Goal: Task Accomplishment & Management: Manage account settings

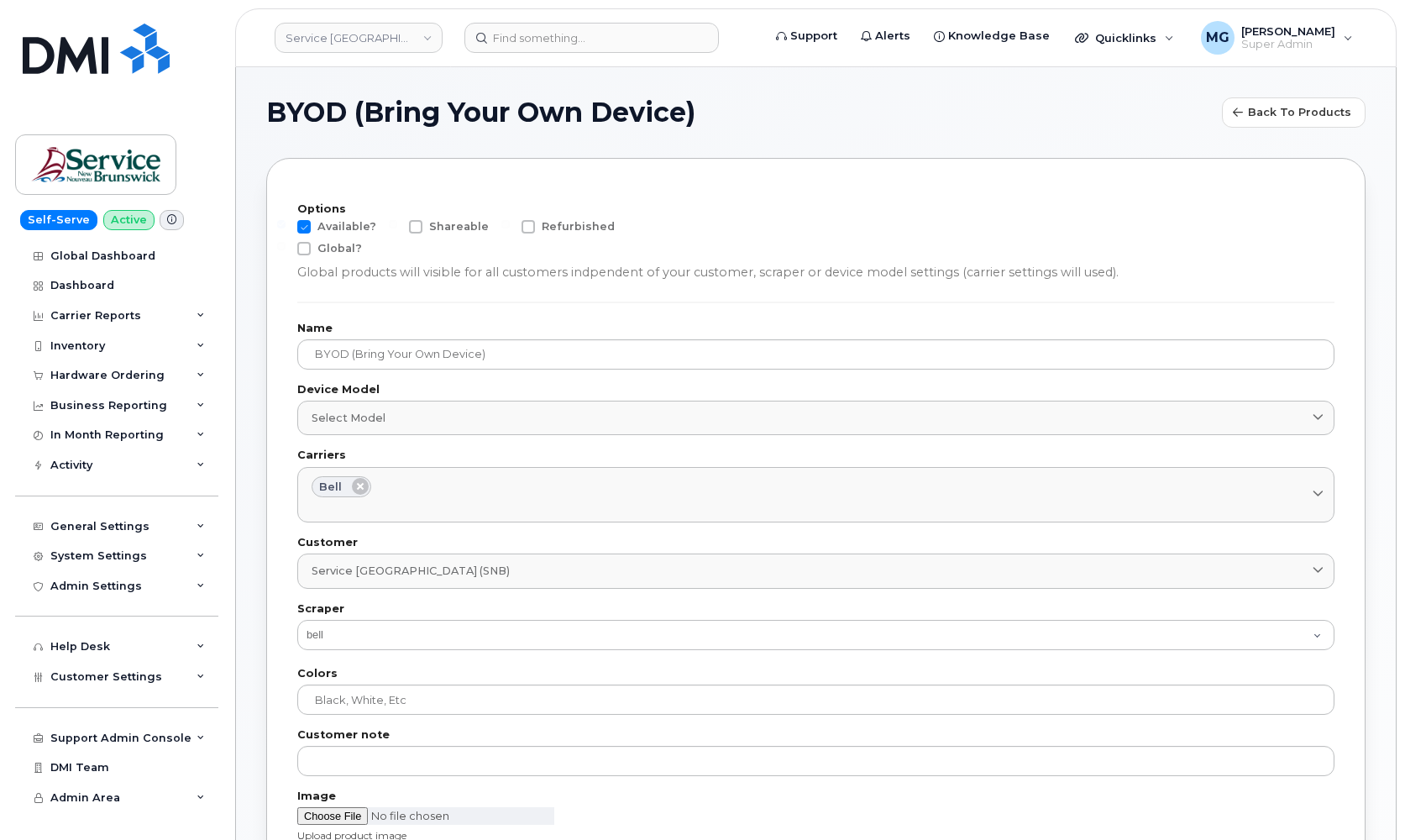
select select "bell"
click at [432, 35] on link "Service New Brunswick (SNB)" at bounding box center [358, 37] width 168 height 30
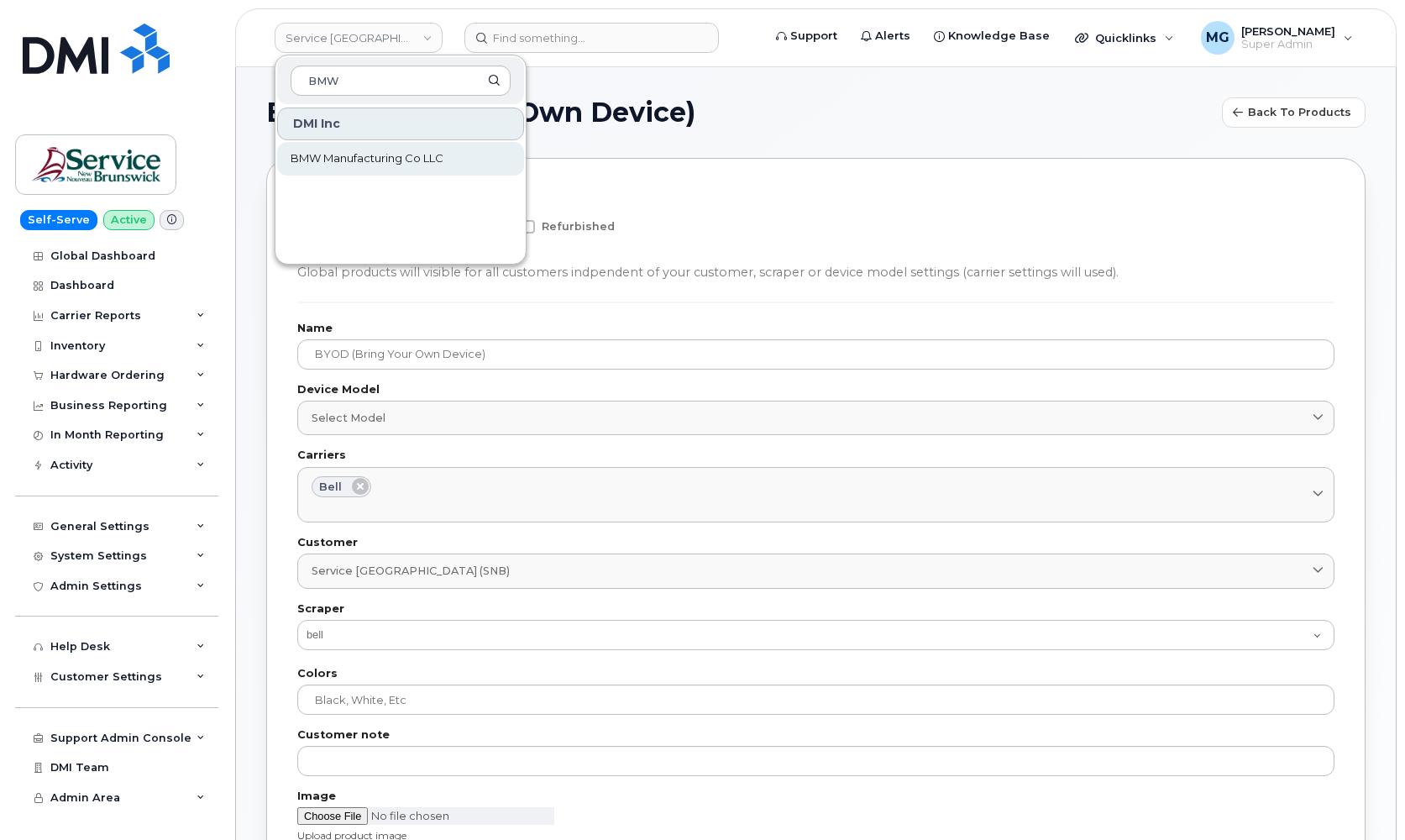
type input "BMW"
click at [369, 163] on span "BMW Manufacturing Co LLC" at bounding box center [367, 159] width 153 height 17
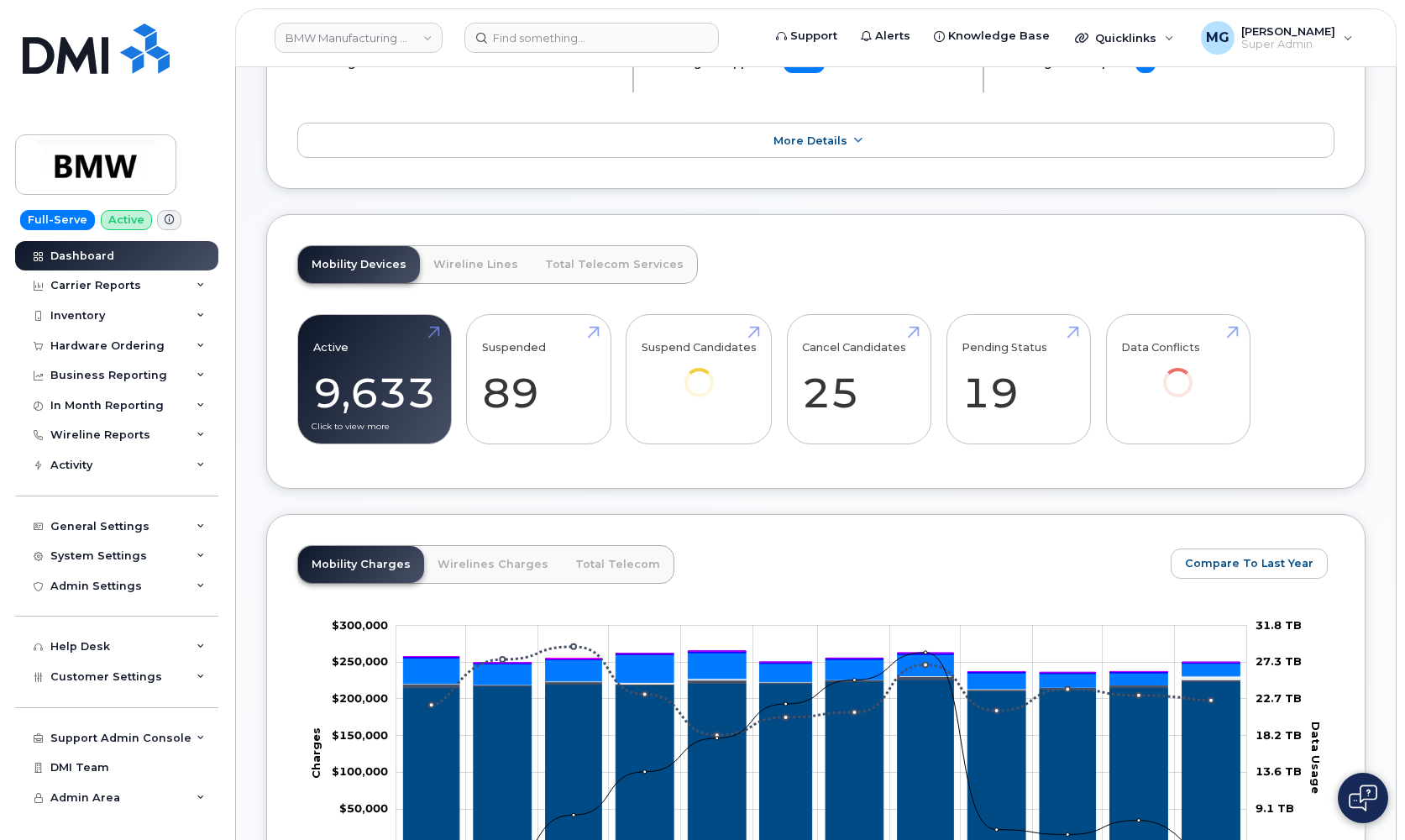
scroll to position [391, 0]
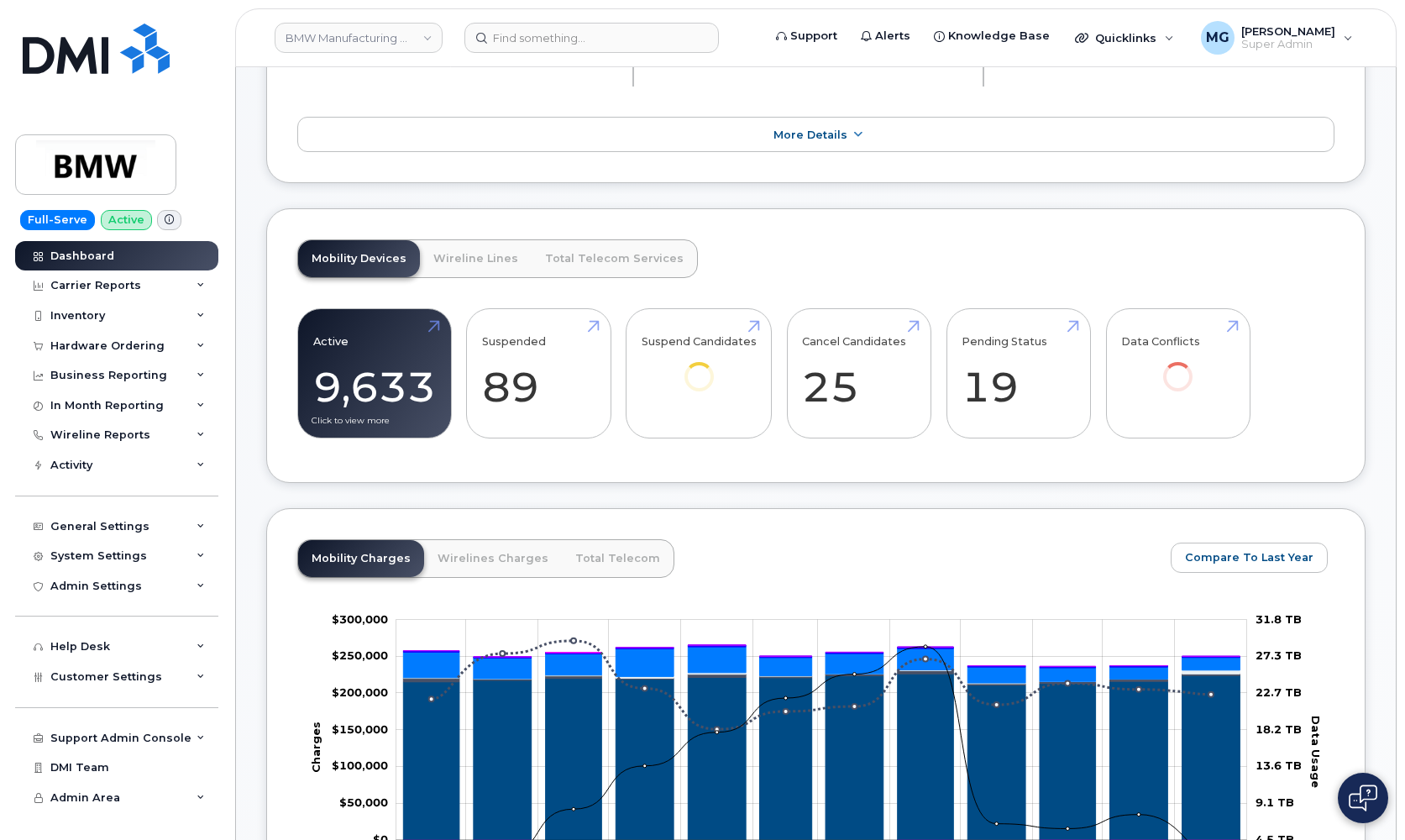
click at [360, 391] on link "Active 9,633" at bounding box center [375, 373] width 123 height 110
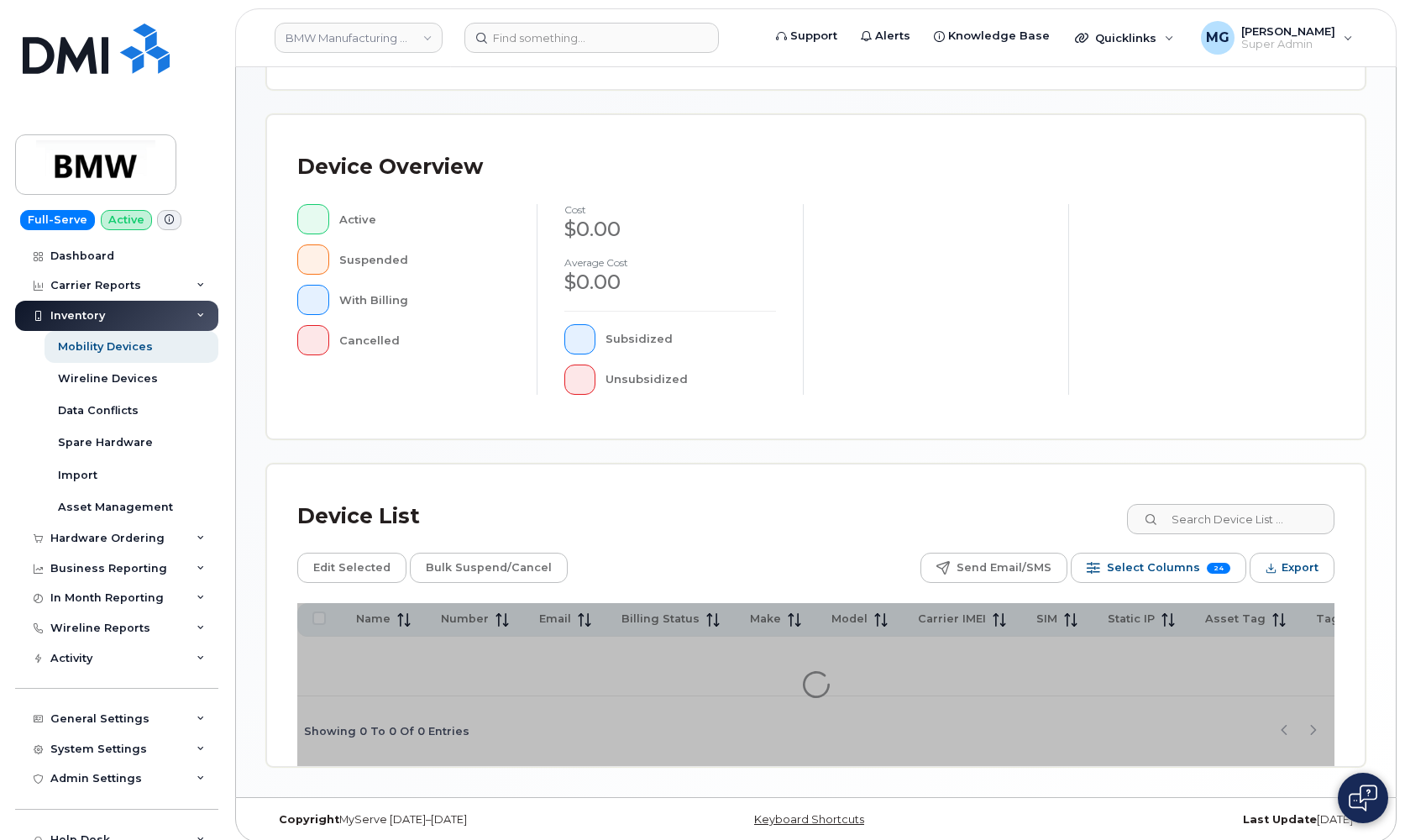
scroll to position [303, 0]
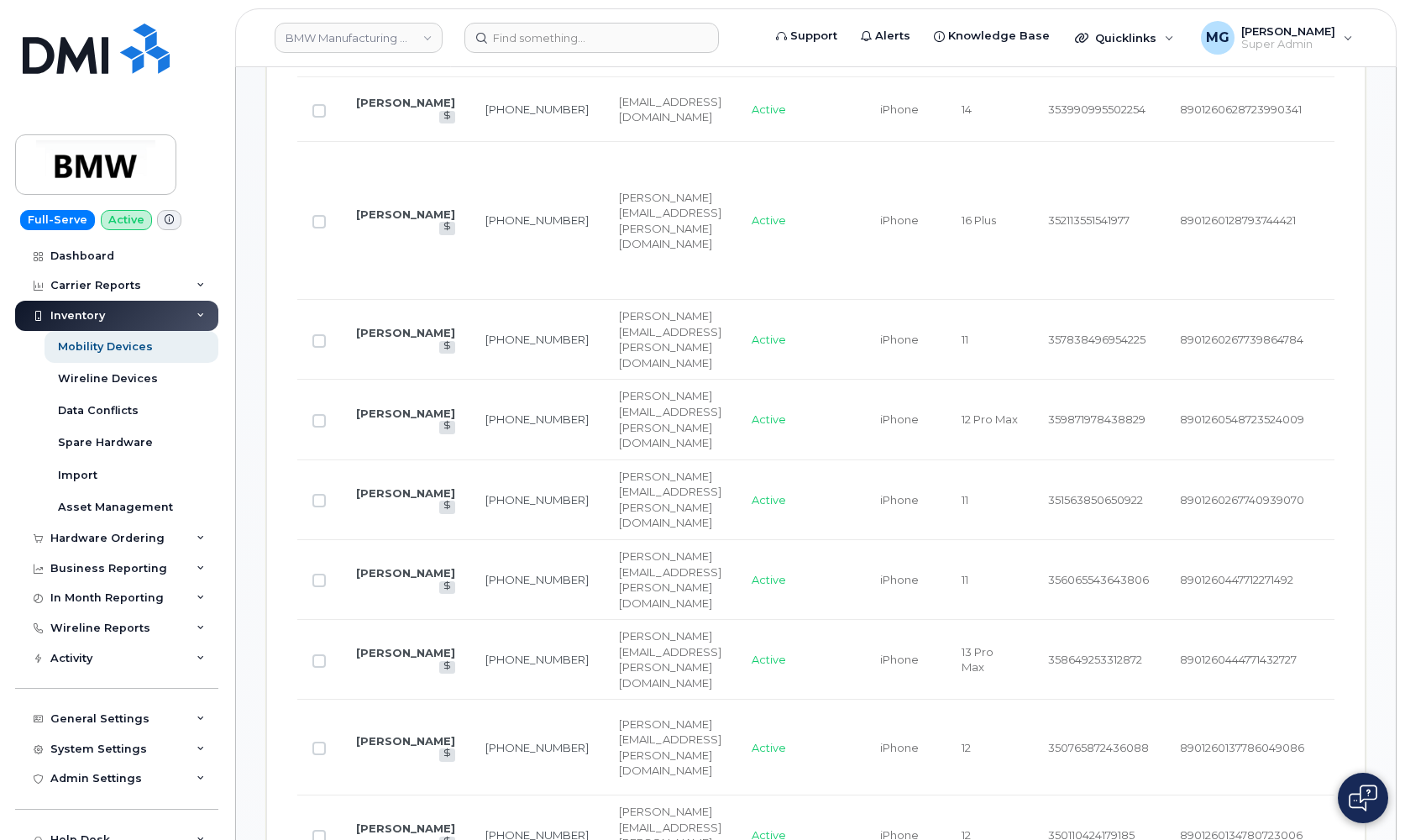
scroll to position [1116, 0]
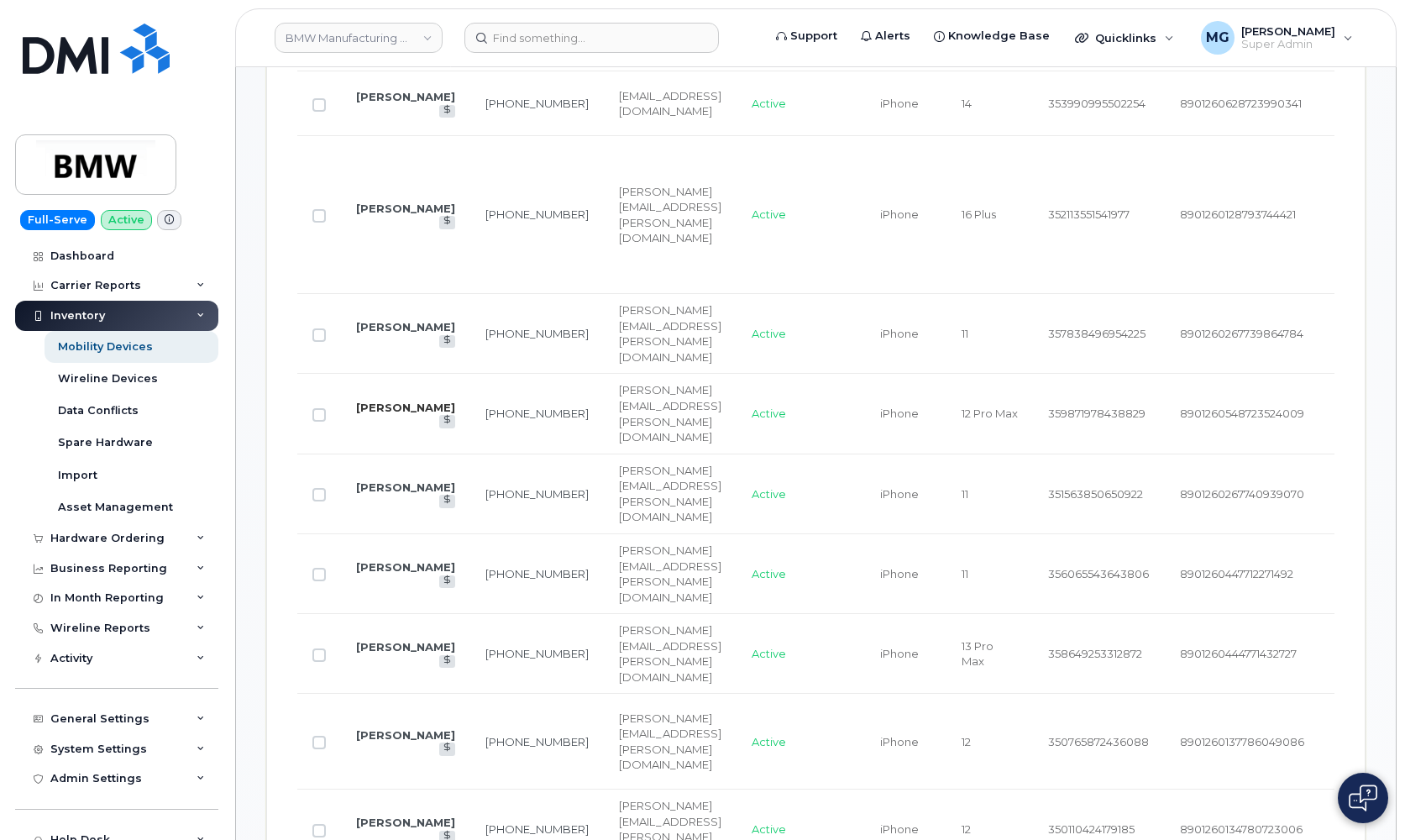
click at [394, 401] on link "Kerry Sturgis" at bounding box center [405, 407] width 99 height 13
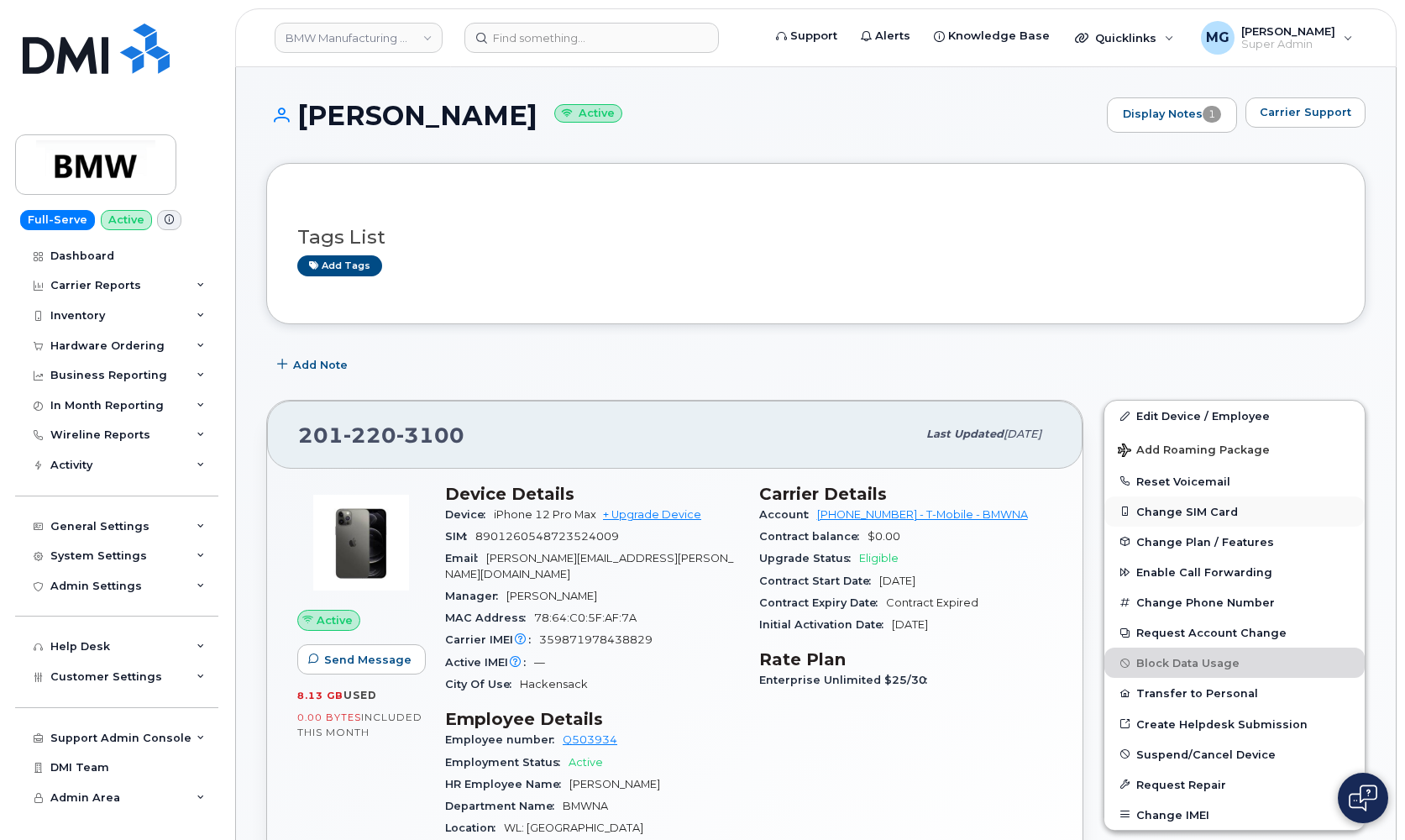
click at [1160, 508] on button "Change SIM Card" at bounding box center [1235, 511] width 260 height 30
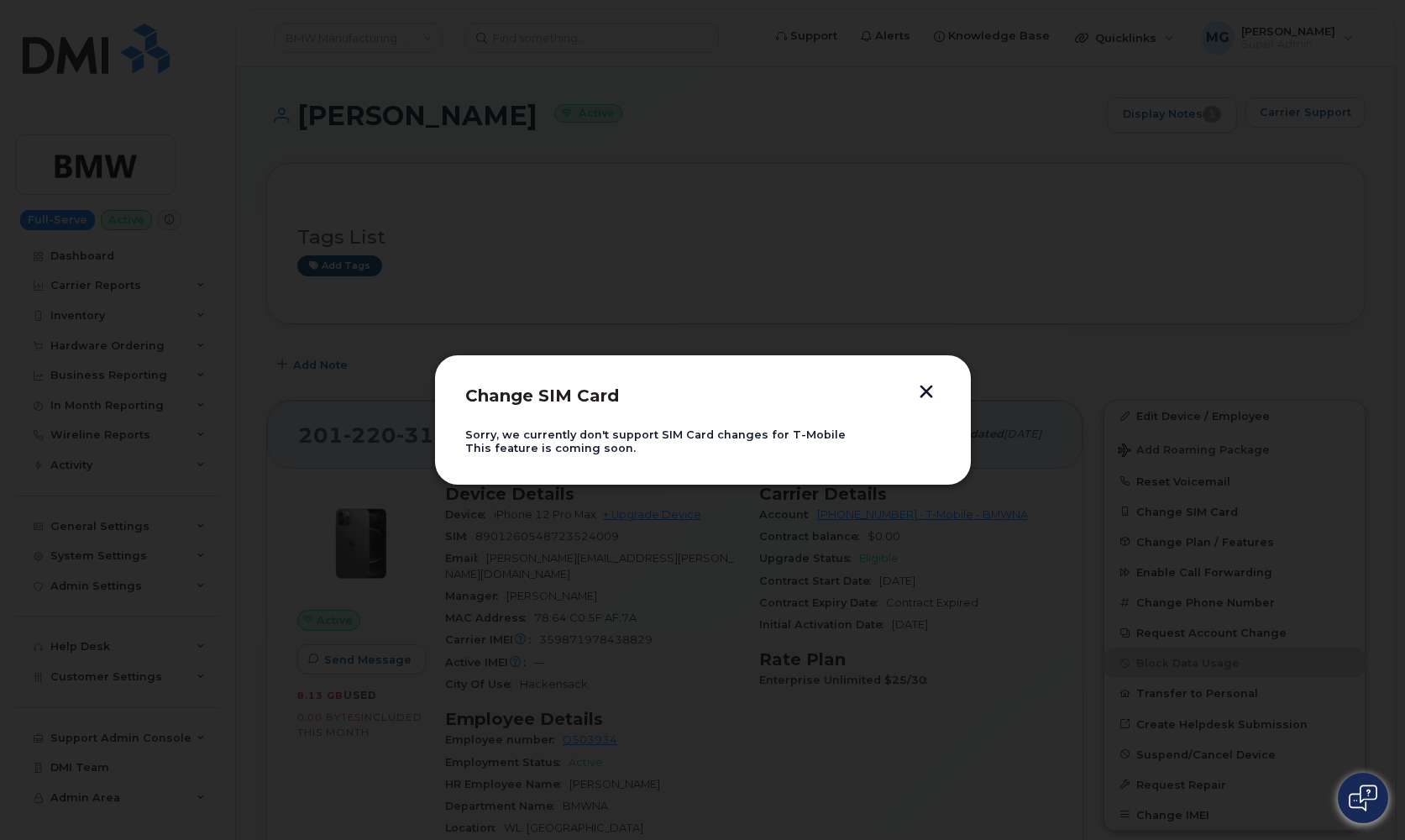
click at [922, 388] on button "button" at bounding box center [927, 394] width 25 height 18
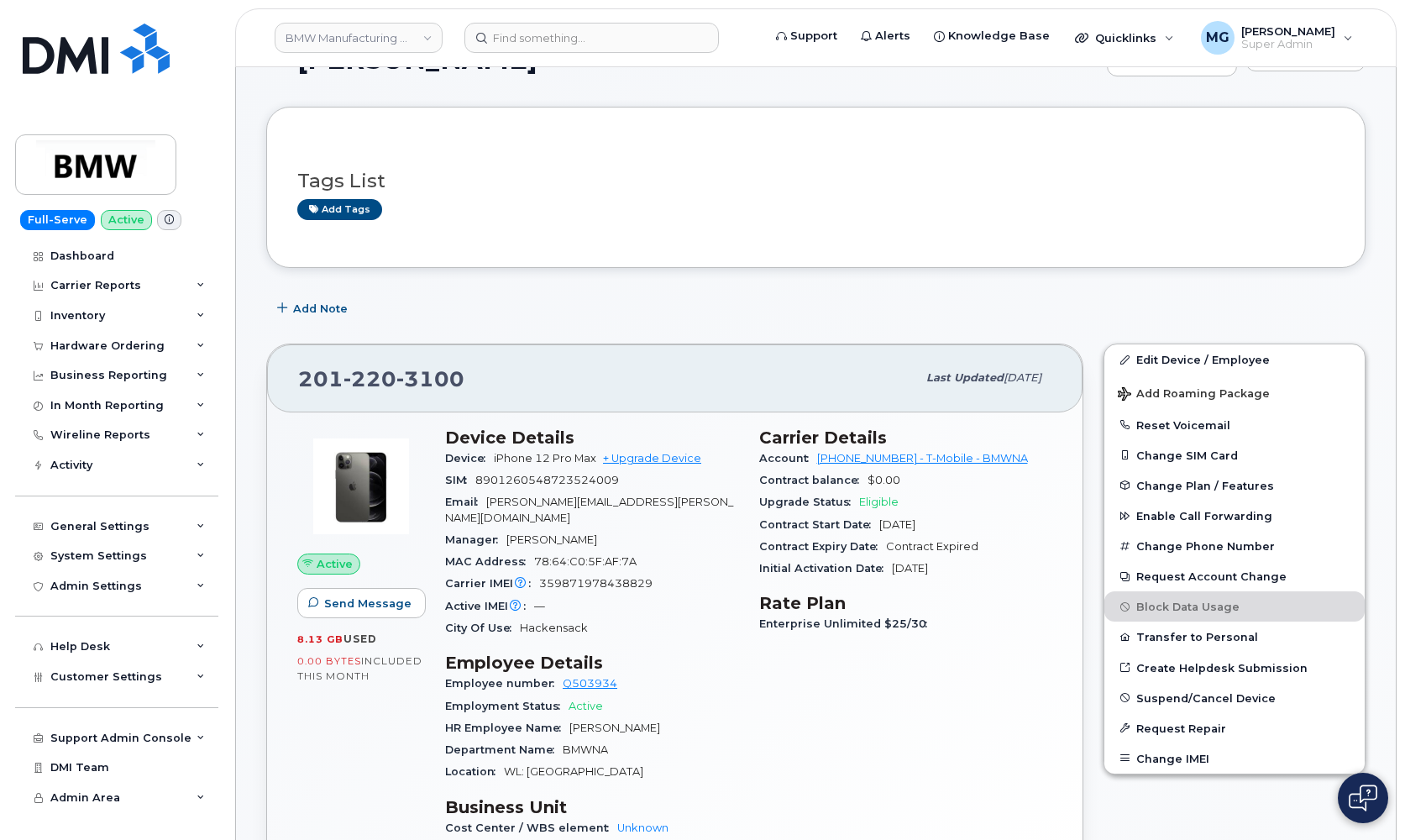
scroll to position [60, 0]
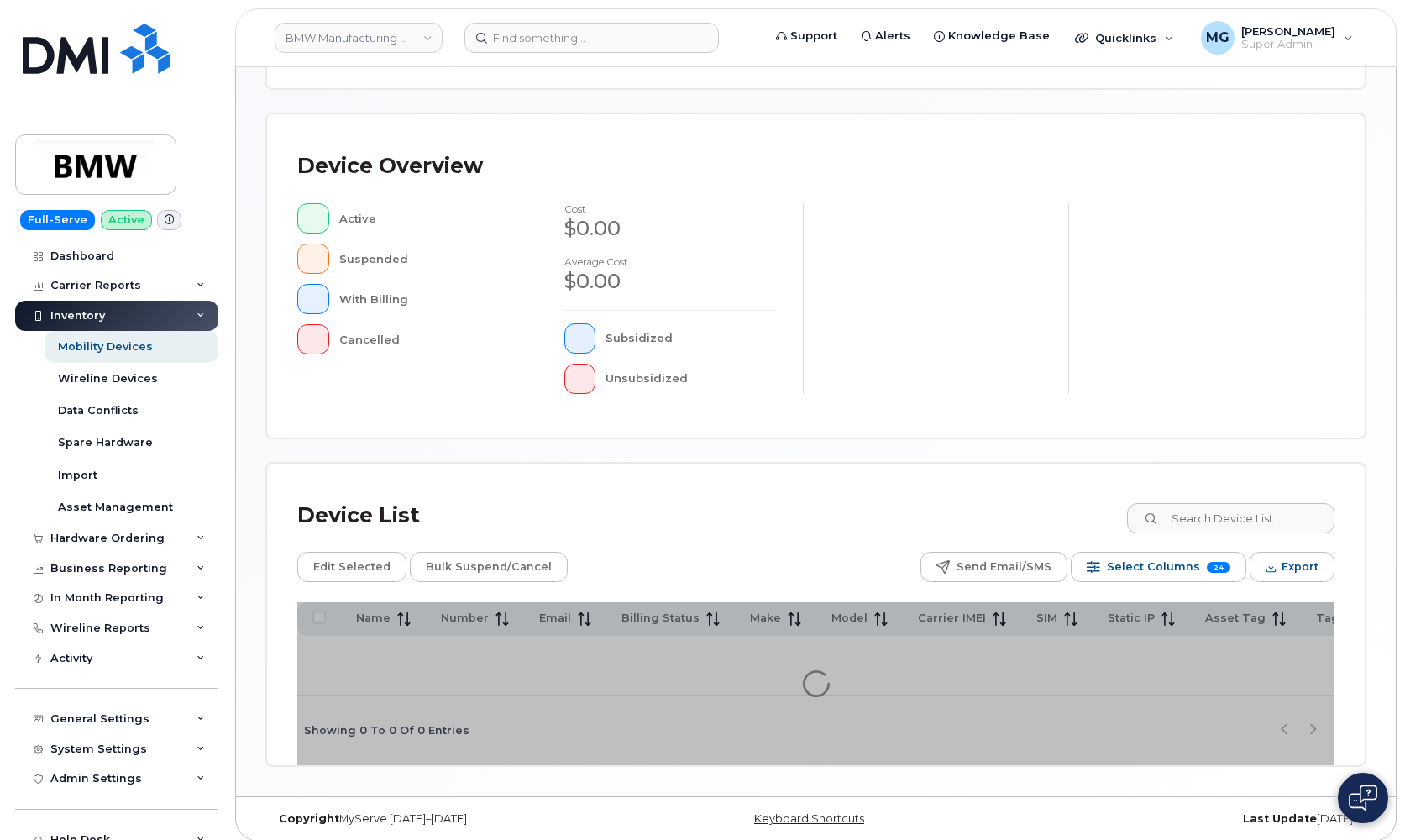
scroll to position [303, 0]
click at [102, 250] on div "Dashboard" at bounding box center [83, 256] width 64 height 13
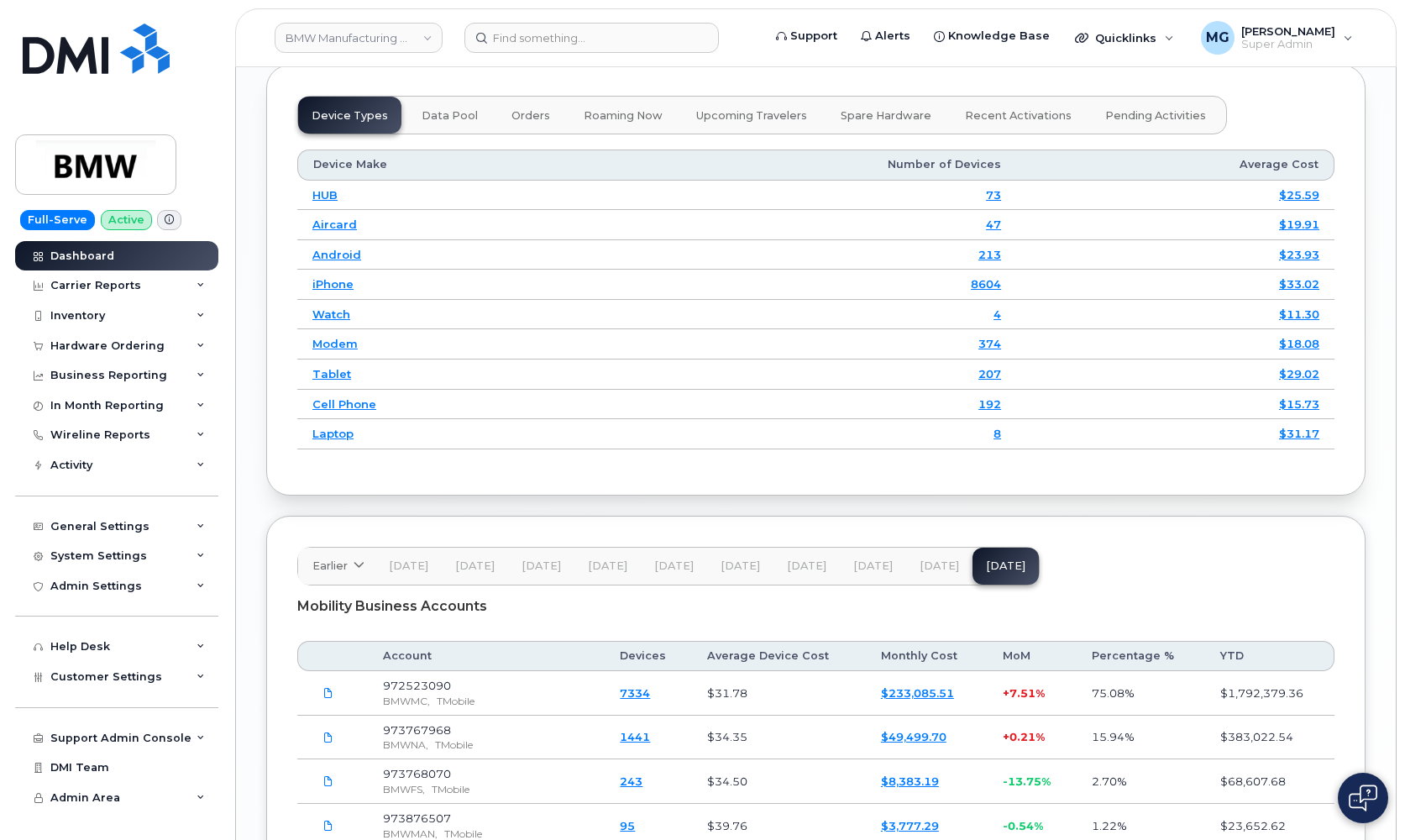
scroll to position [2158, 0]
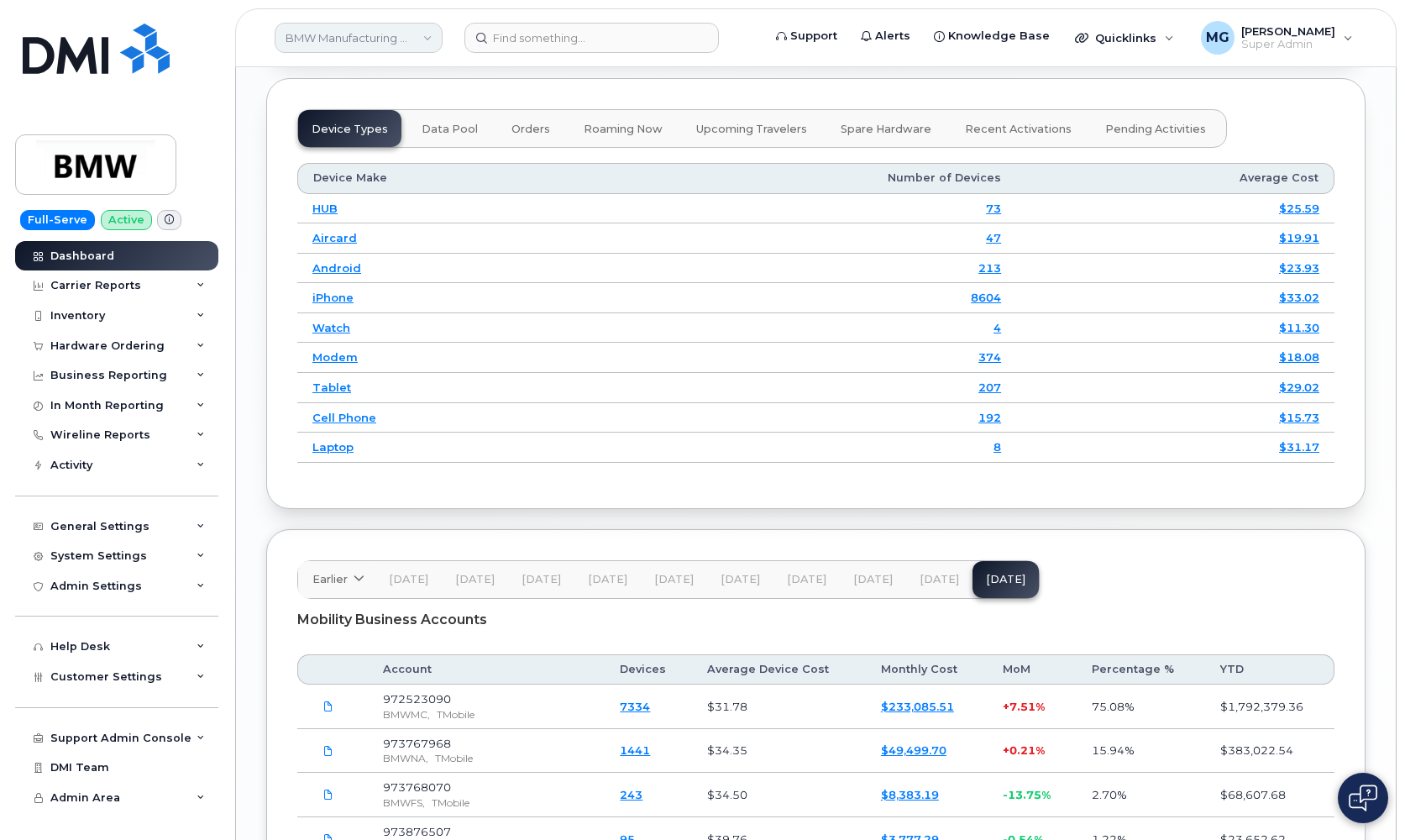
click at [432, 38] on link "BMW Manufacturing Co LLC" at bounding box center [358, 37] width 168 height 30
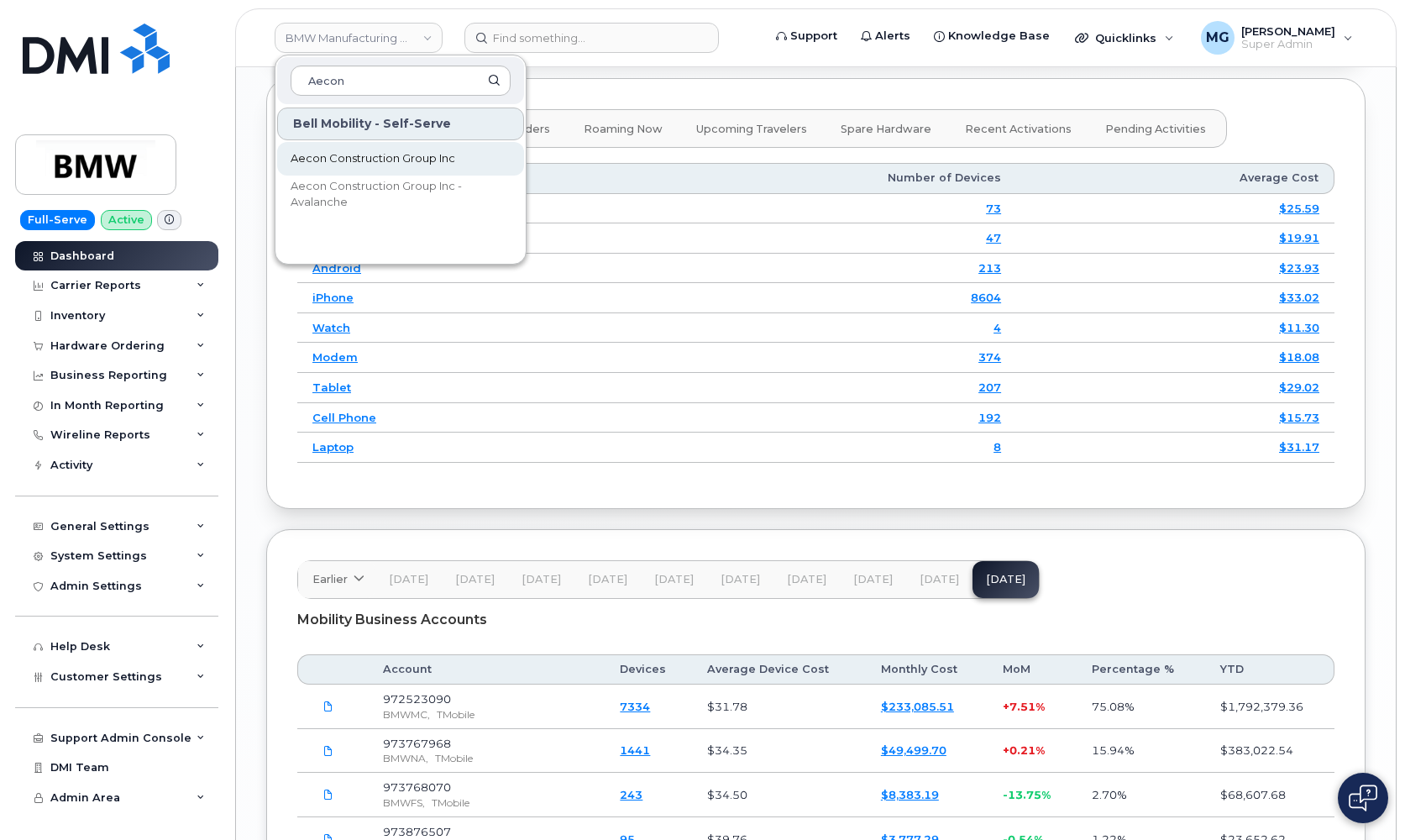
type input "Aecon"
click at [339, 159] on span "Aecon Construction Group Inc" at bounding box center [372, 159] width 165 height 17
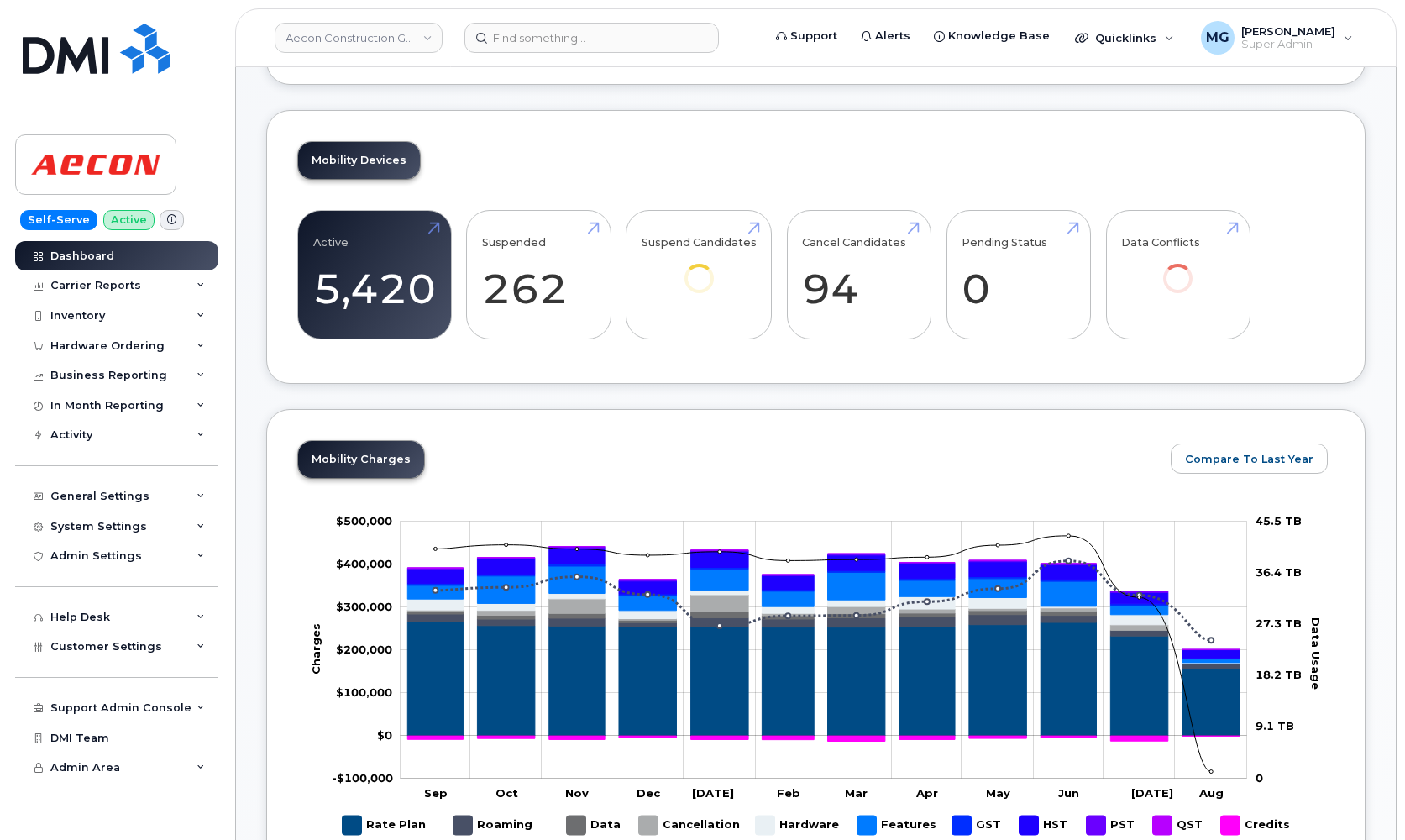
scroll to position [278, 0]
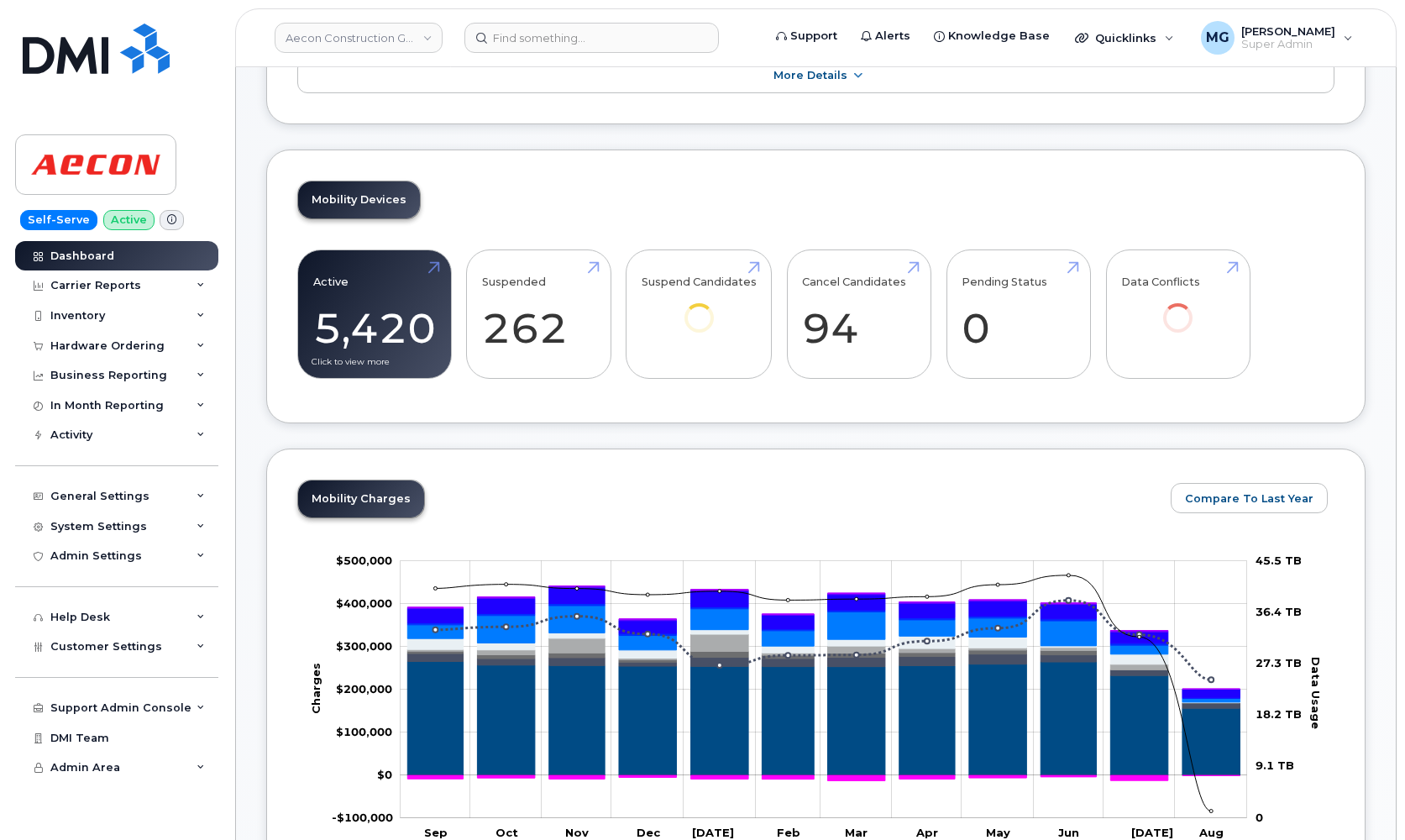
click at [364, 312] on link "Active 5,420 -17%" at bounding box center [375, 314] width 123 height 110
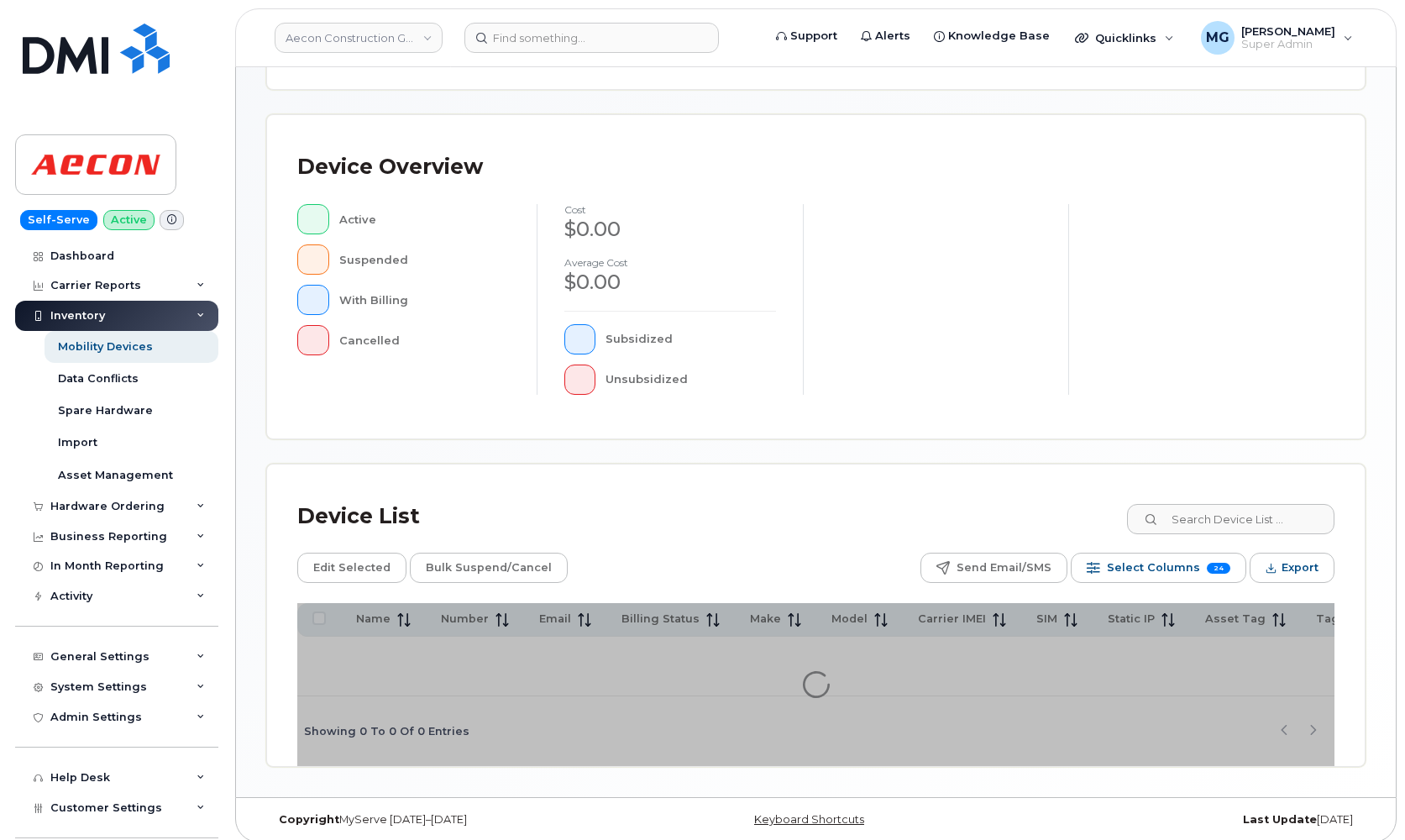
scroll to position [303, 0]
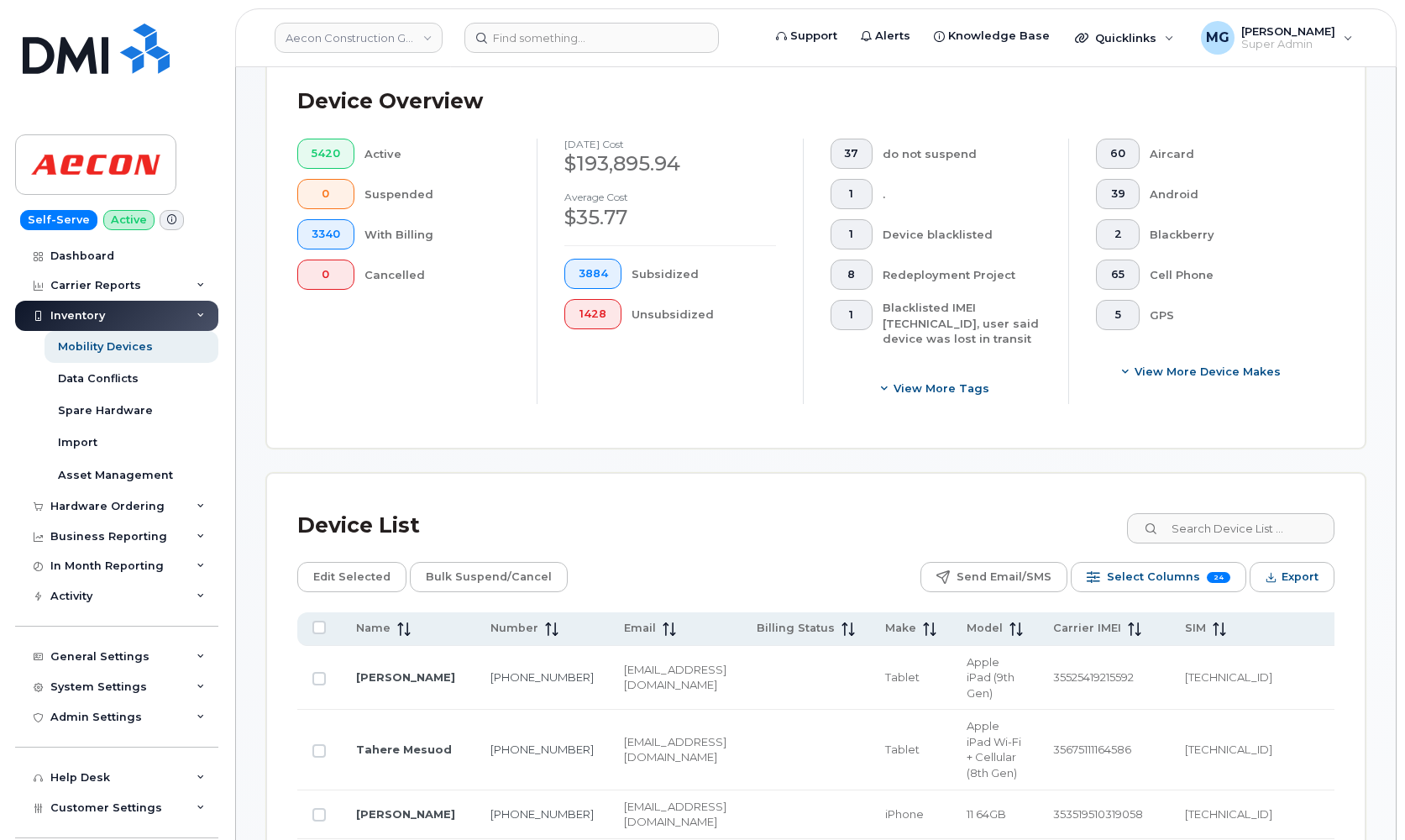
scroll to position [413, 0]
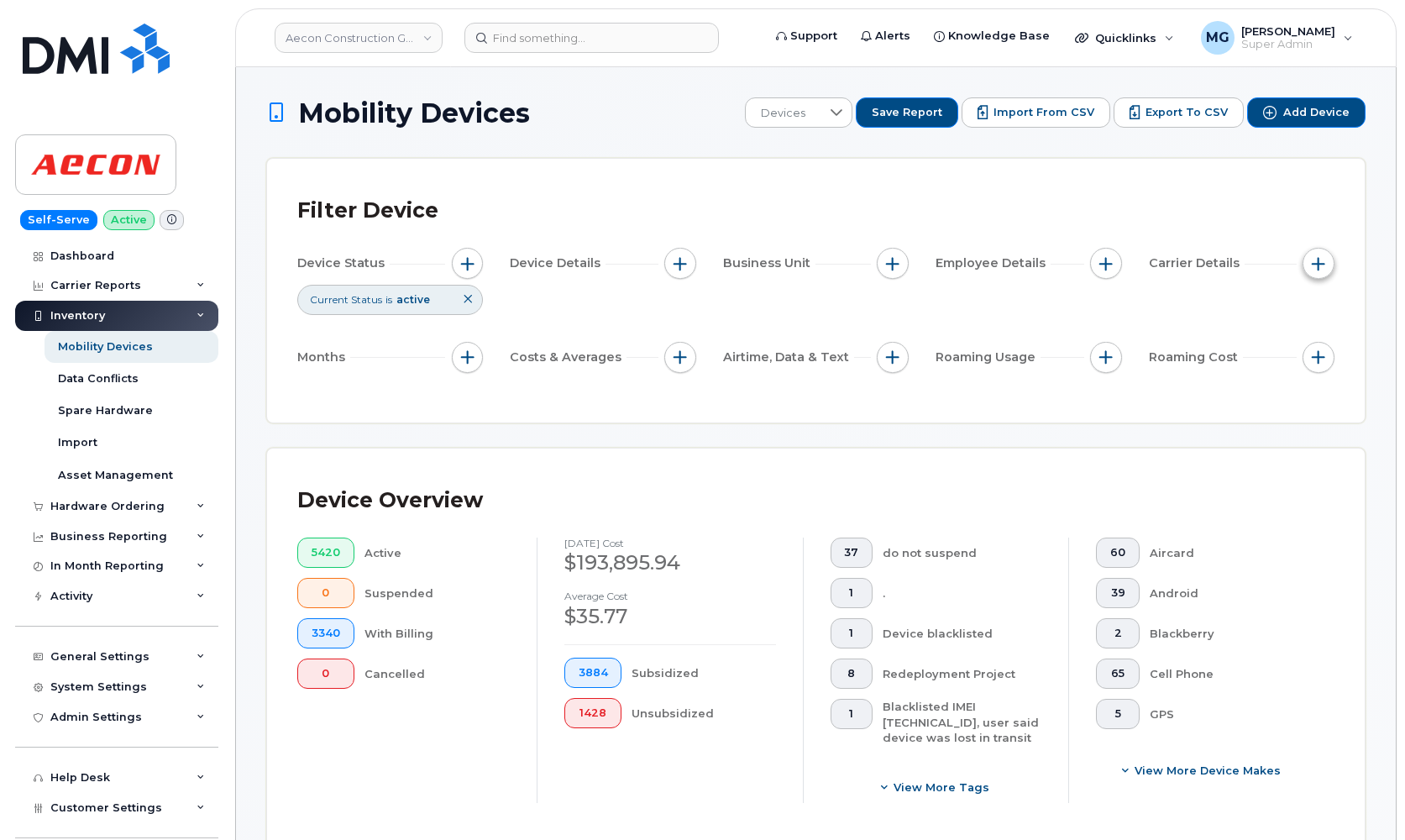
click at [1321, 259] on span "button" at bounding box center [1318, 263] width 13 height 13
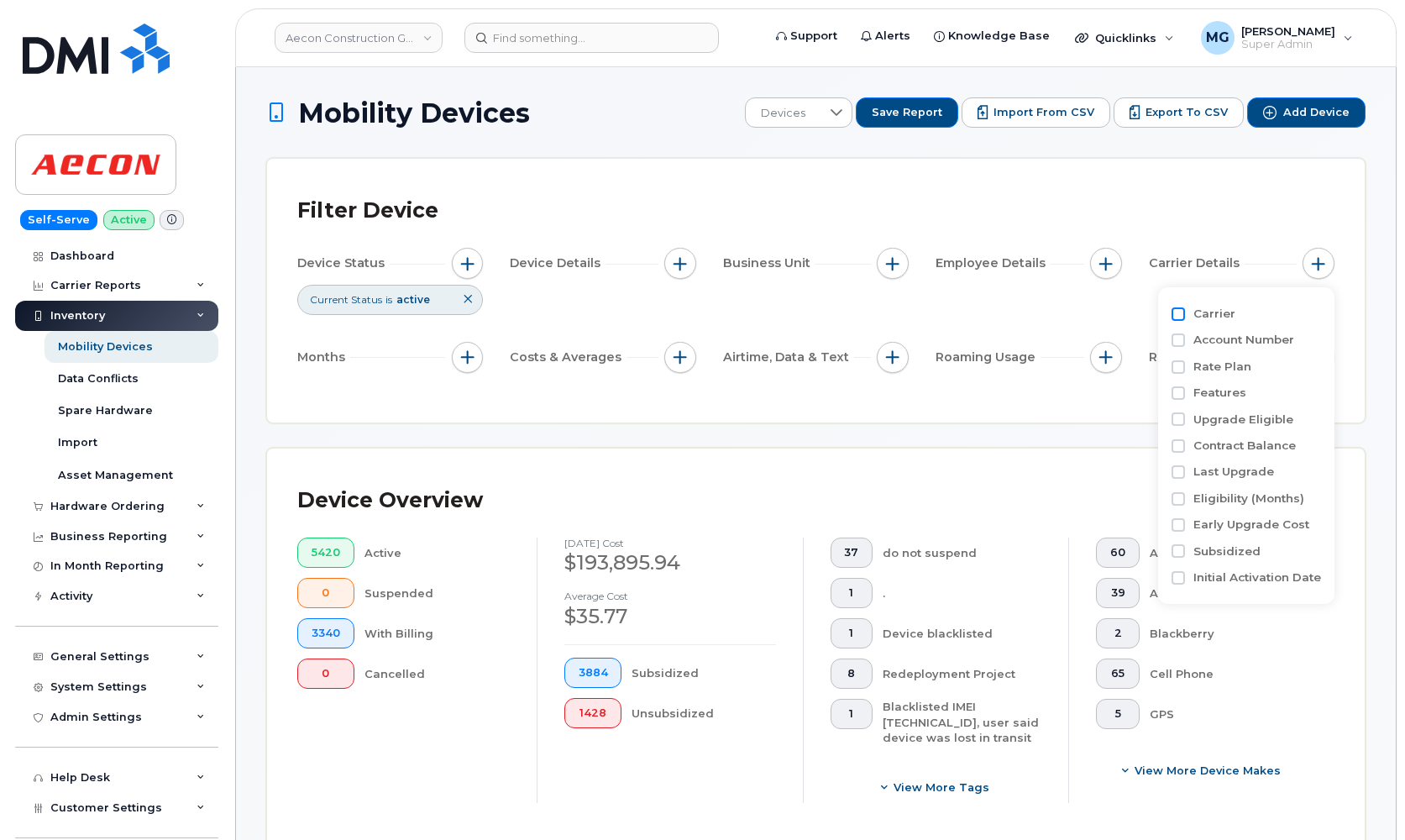
click at [1181, 314] on input "Carrier" at bounding box center [1178, 314] width 13 height 13
checkbox input "true"
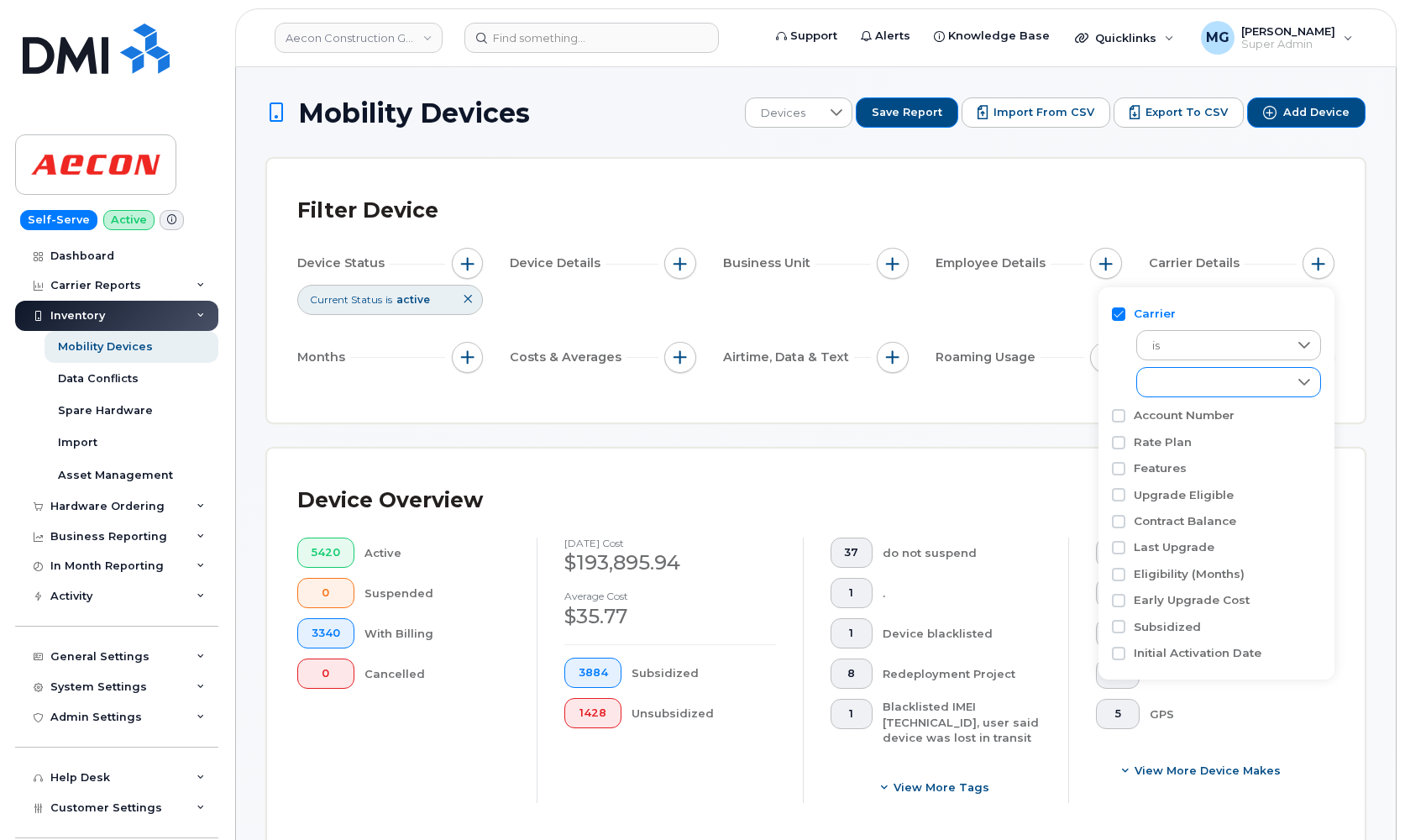
click at [1303, 379] on icon at bounding box center [1303, 381] width 13 height 13
click at [1160, 541] on input "Telus" at bounding box center [1156, 542] width 13 height 13
checkbox input "true"
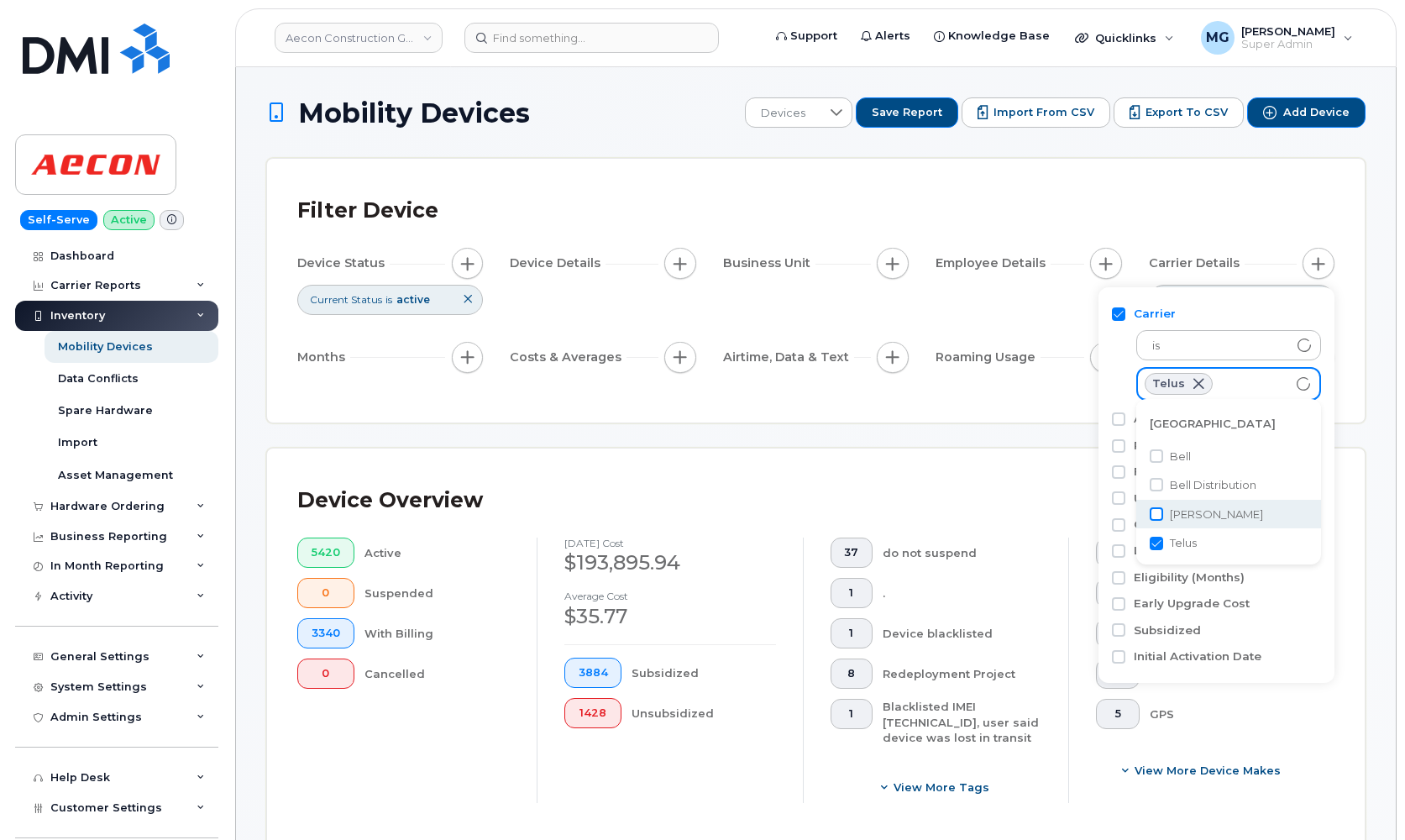
click at [1162, 510] on input "Rogers" at bounding box center [1156, 513] width 13 height 13
checkbox input "true"
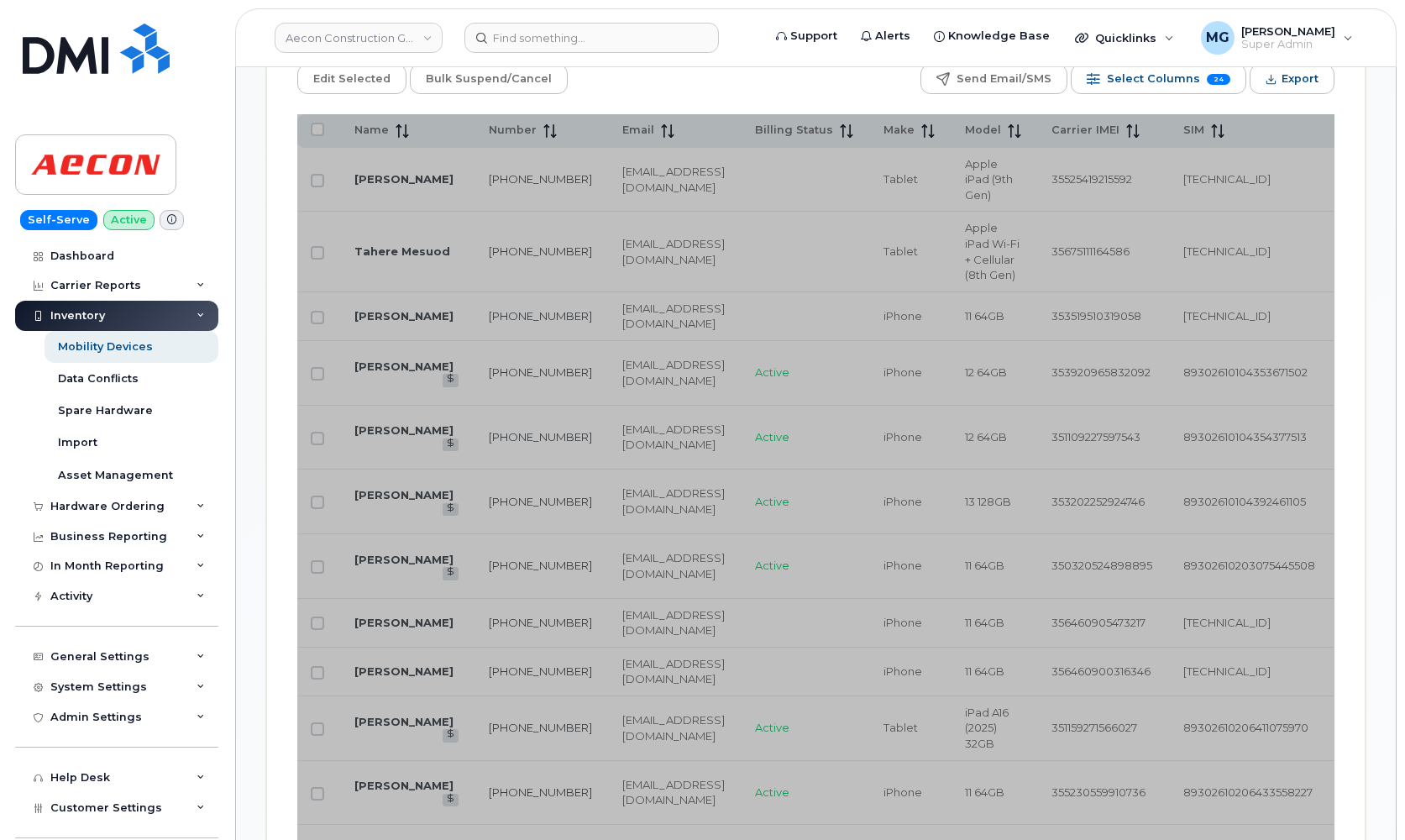
scroll to position [912, 0]
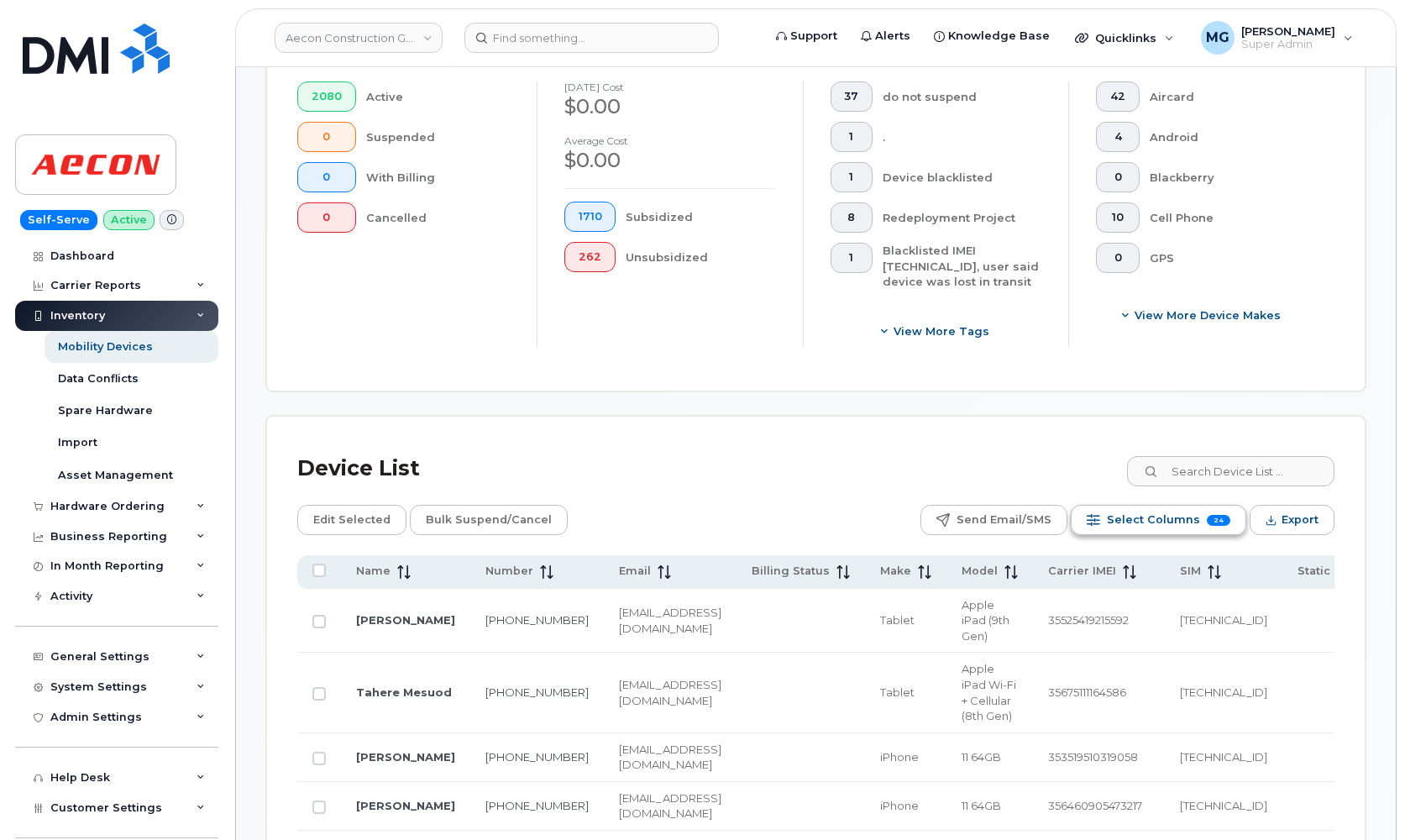
click at [1167, 507] on span "Select Columns" at bounding box center [1153, 519] width 94 height 25
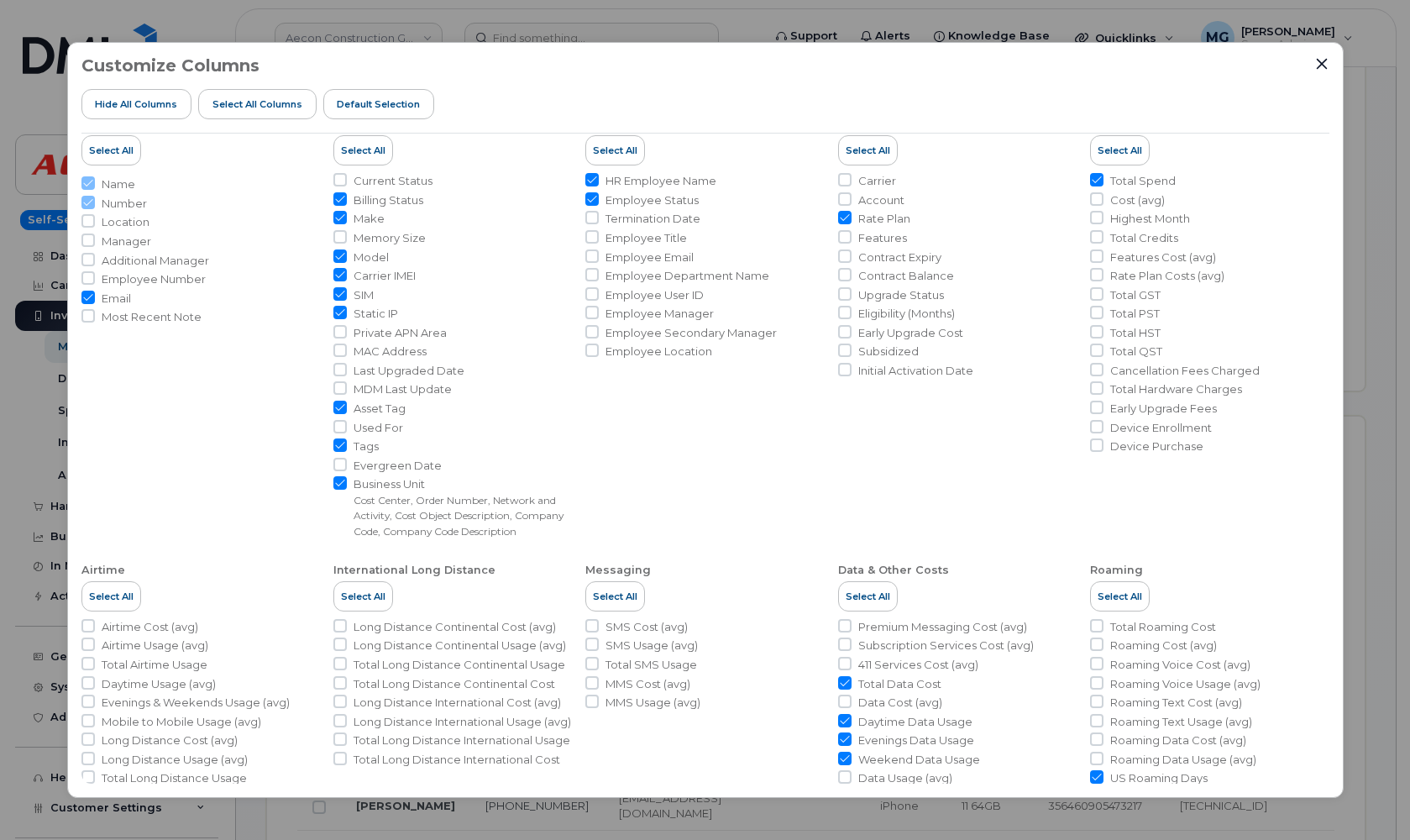
scroll to position [32, 0]
click at [840, 178] on input "Carrier" at bounding box center [844, 177] width 13 height 13
checkbox input "true"
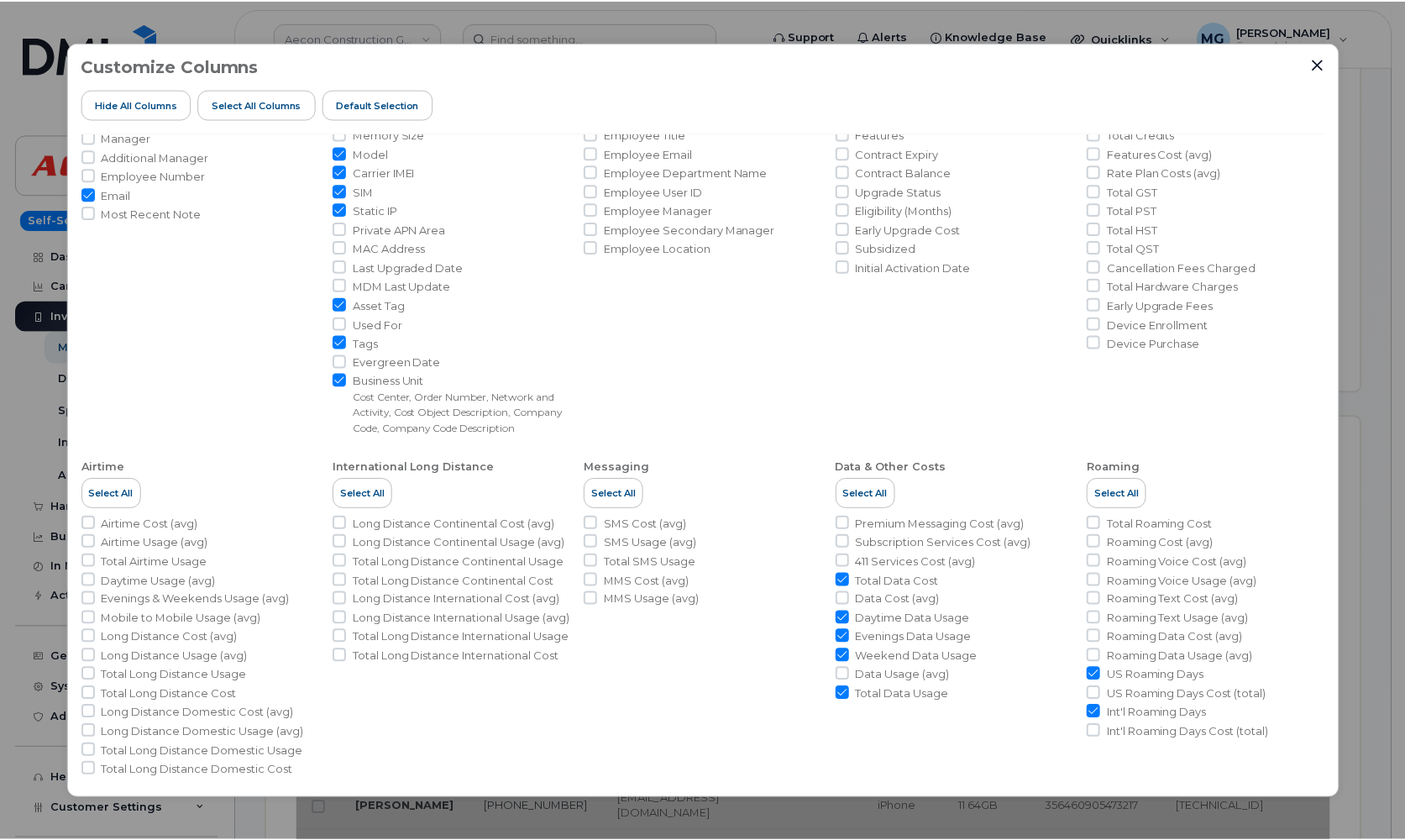
scroll to position [132, 0]
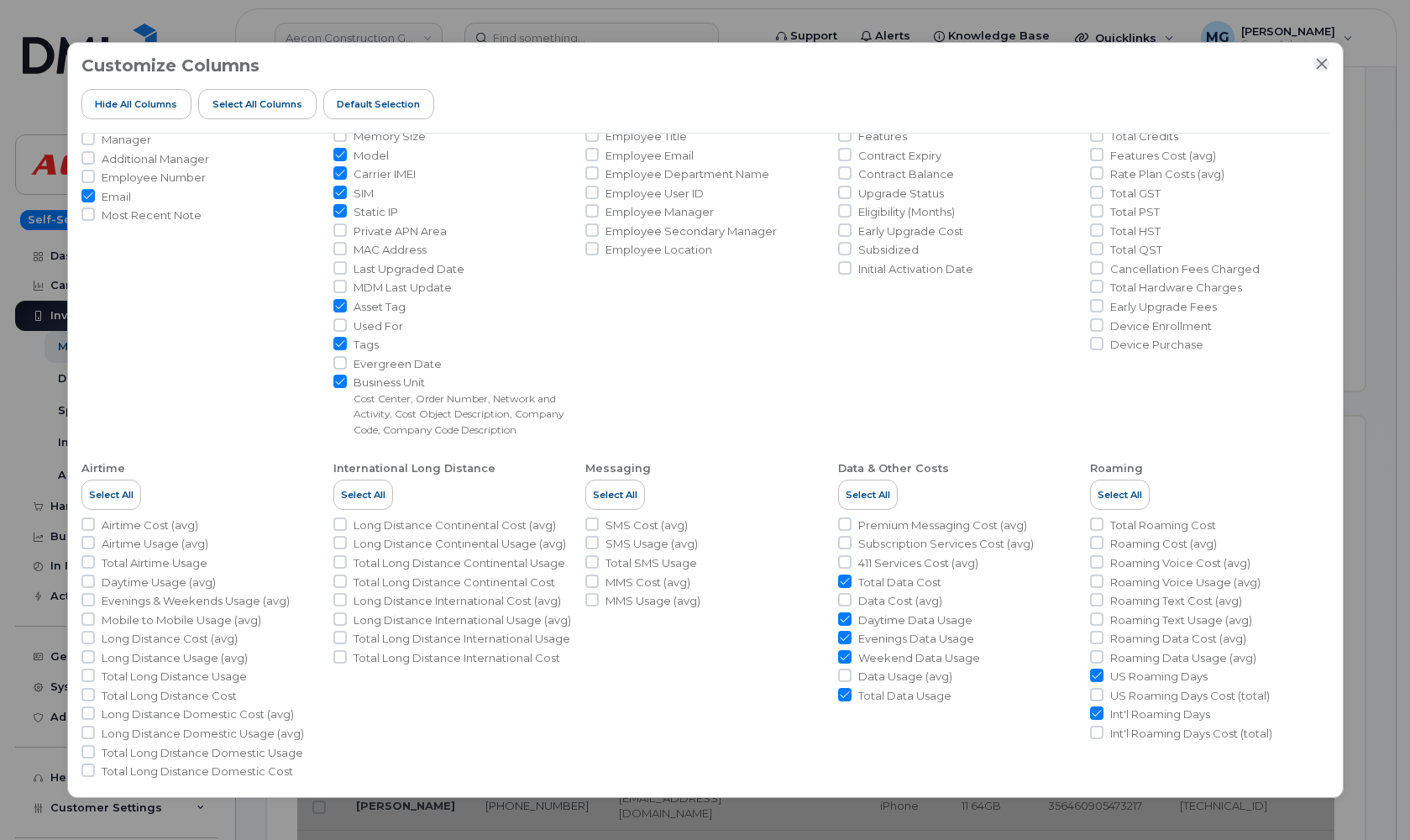
click at [1322, 61] on icon "Close" at bounding box center [1321, 63] width 13 height 13
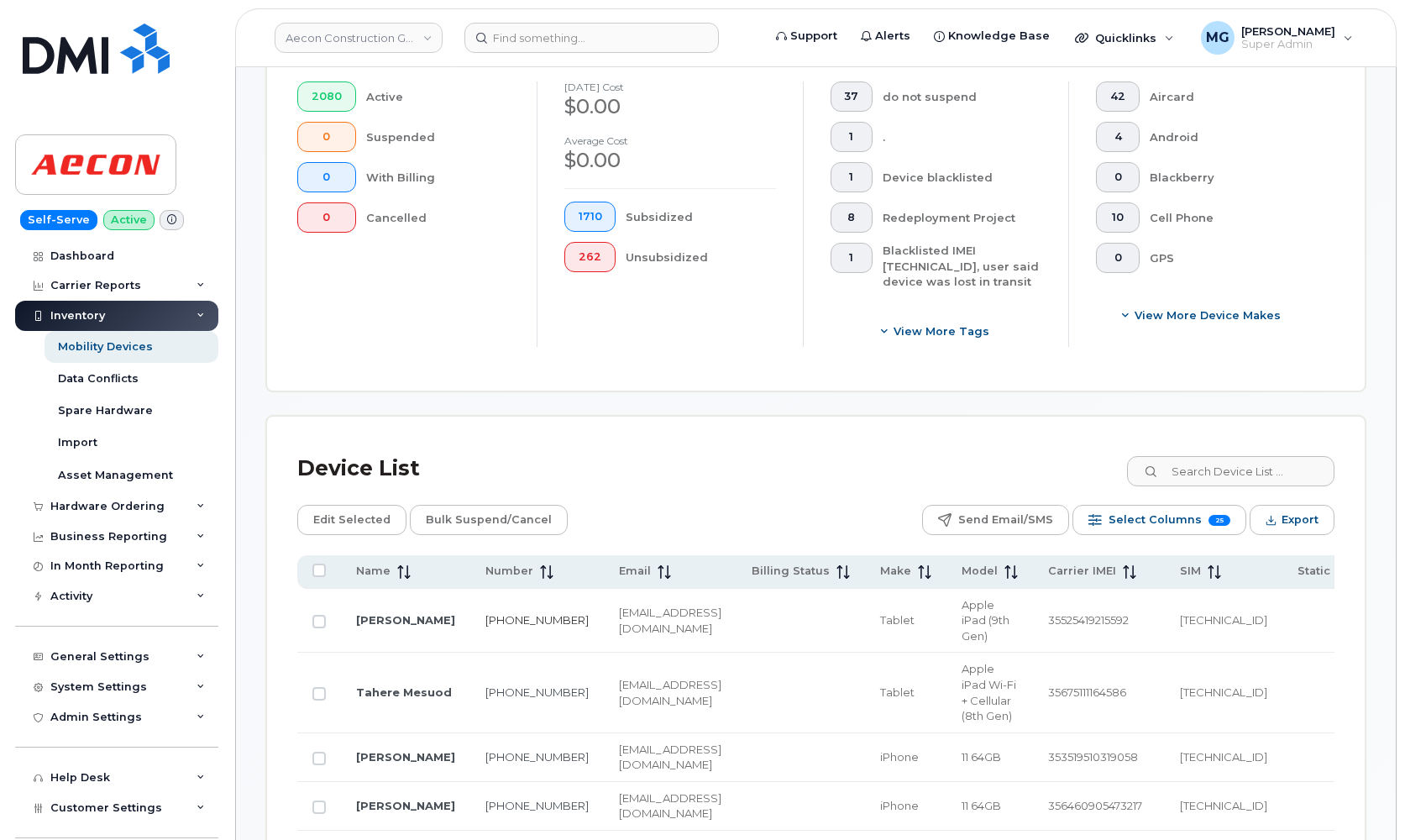
click at [486, 613] on link "204-218-1540" at bounding box center [537, 619] width 103 height 13
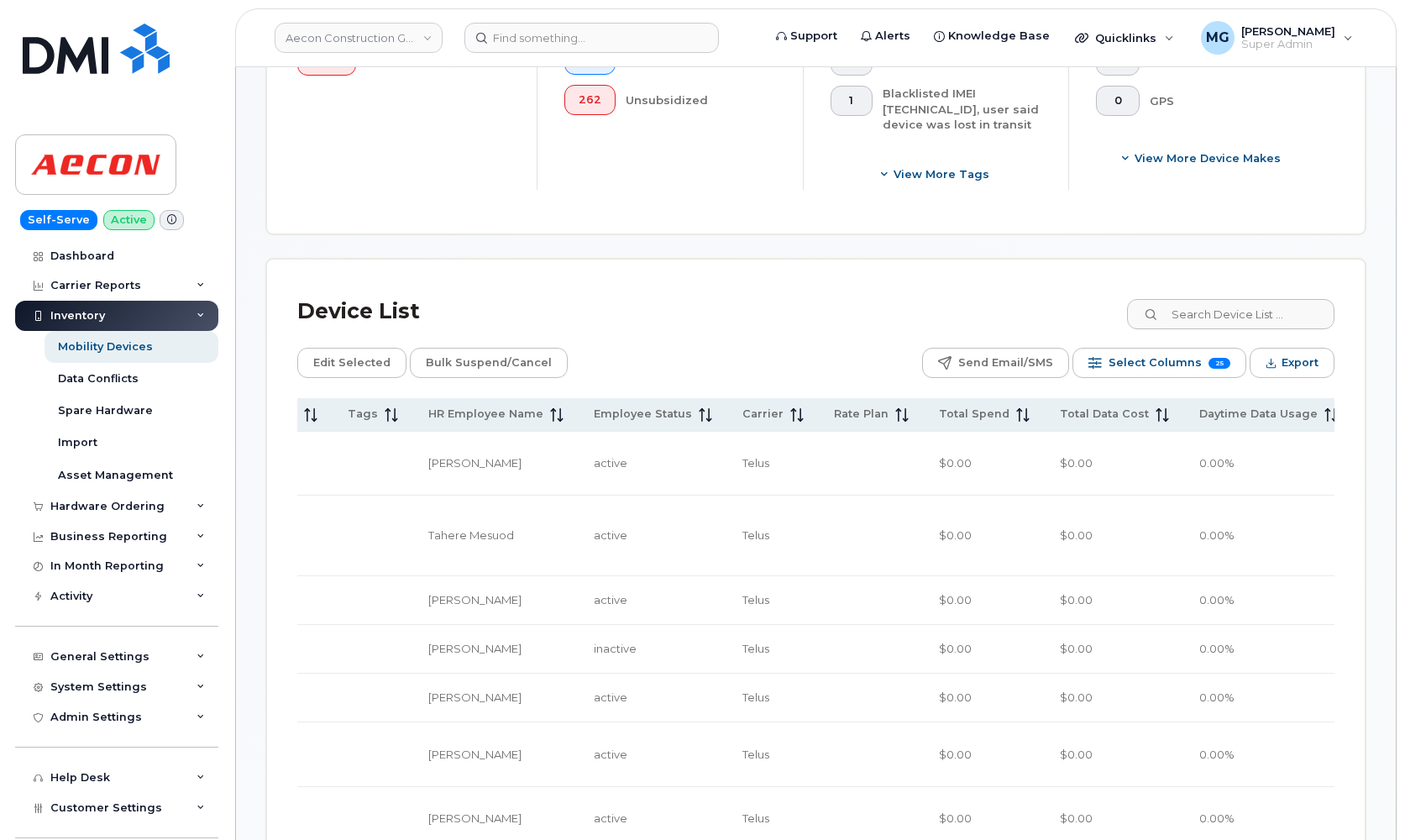
scroll to position [600, 0]
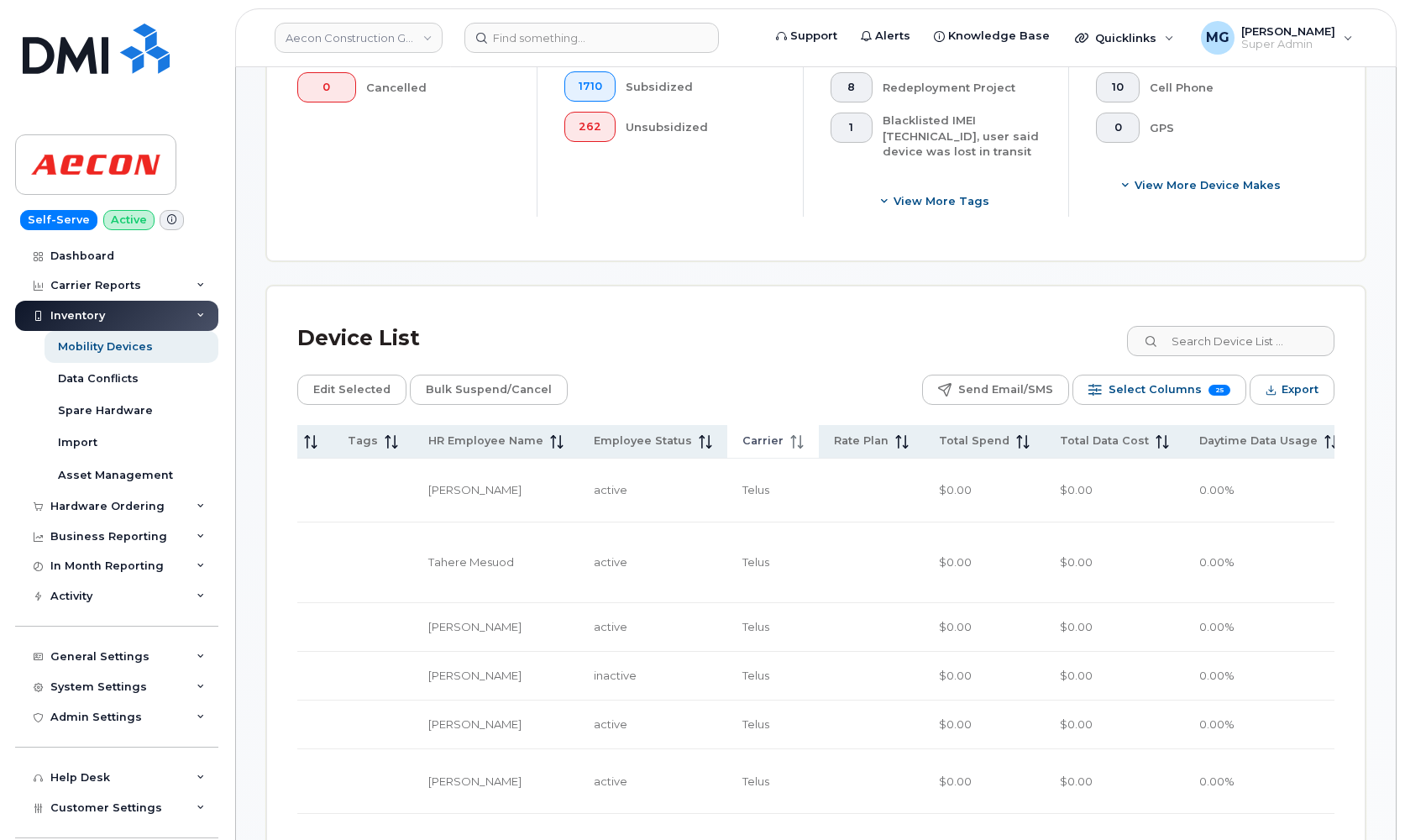
click at [804, 435] on icon at bounding box center [796, 441] width 13 height 13
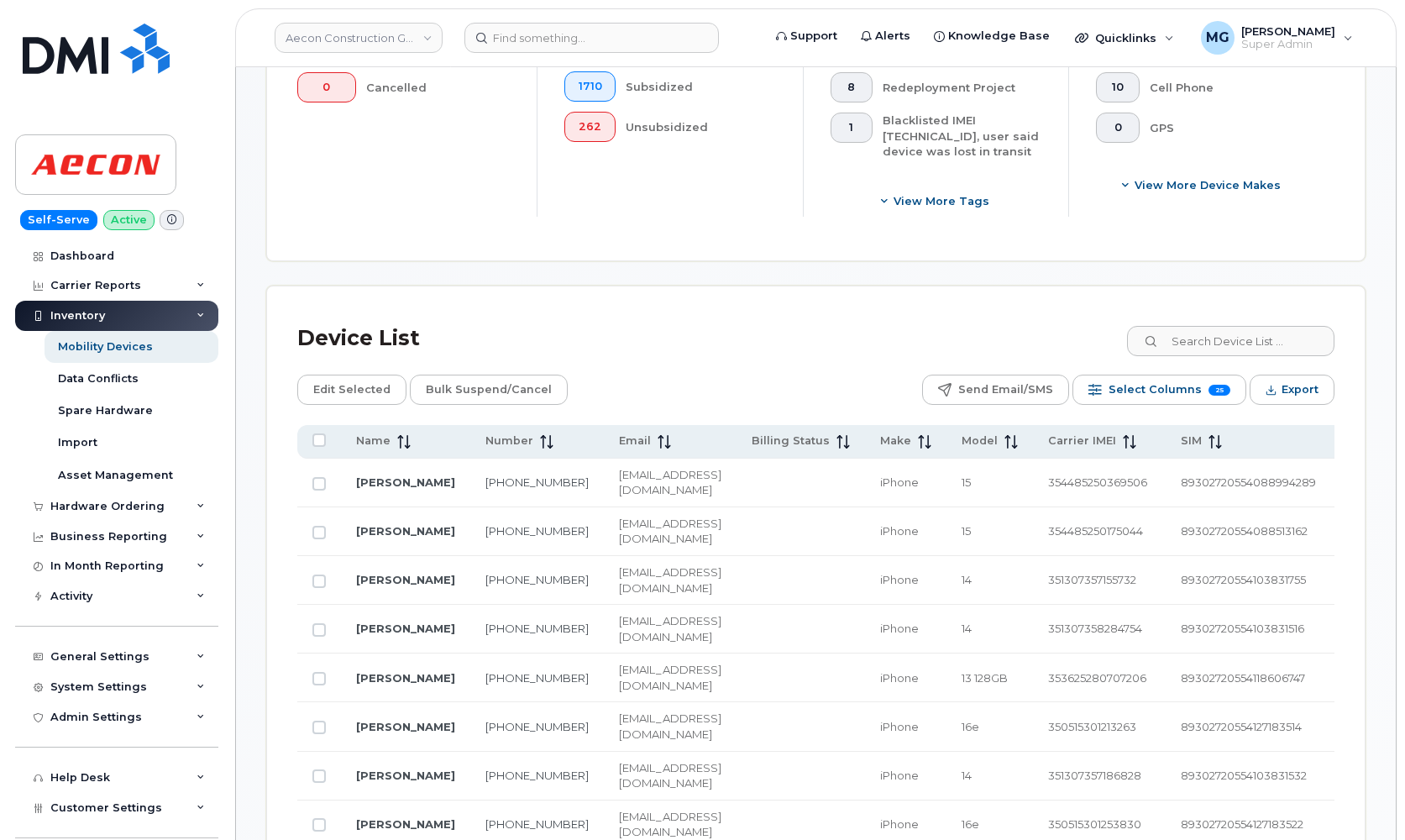
scroll to position [0, 0]
click at [501, 476] on link "226-668-0017" at bounding box center [537, 482] width 103 height 13
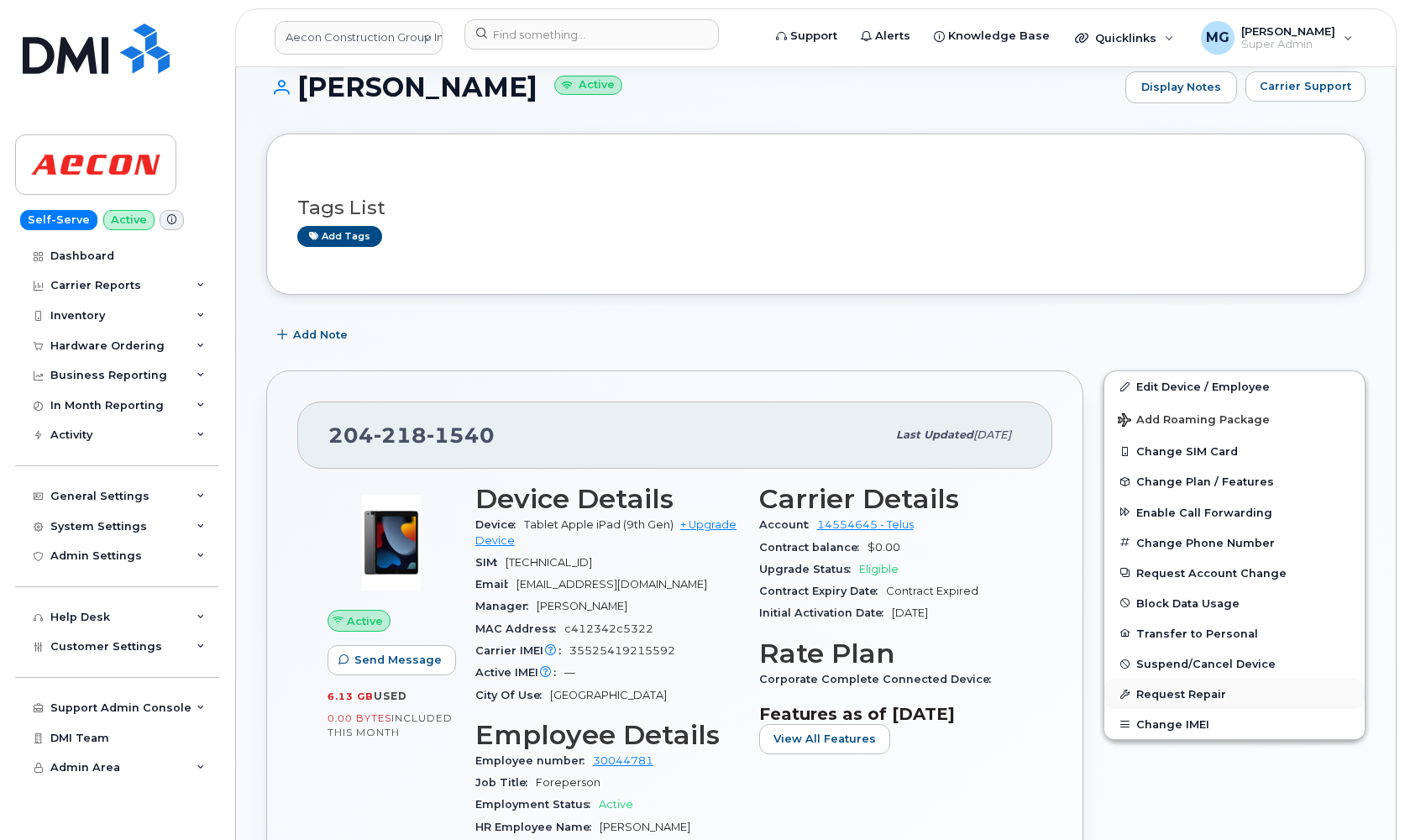
scroll to position [169, 0]
click at [1163, 446] on button "Change SIM Card" at bounding box center [1235, 450] width 260 height 30
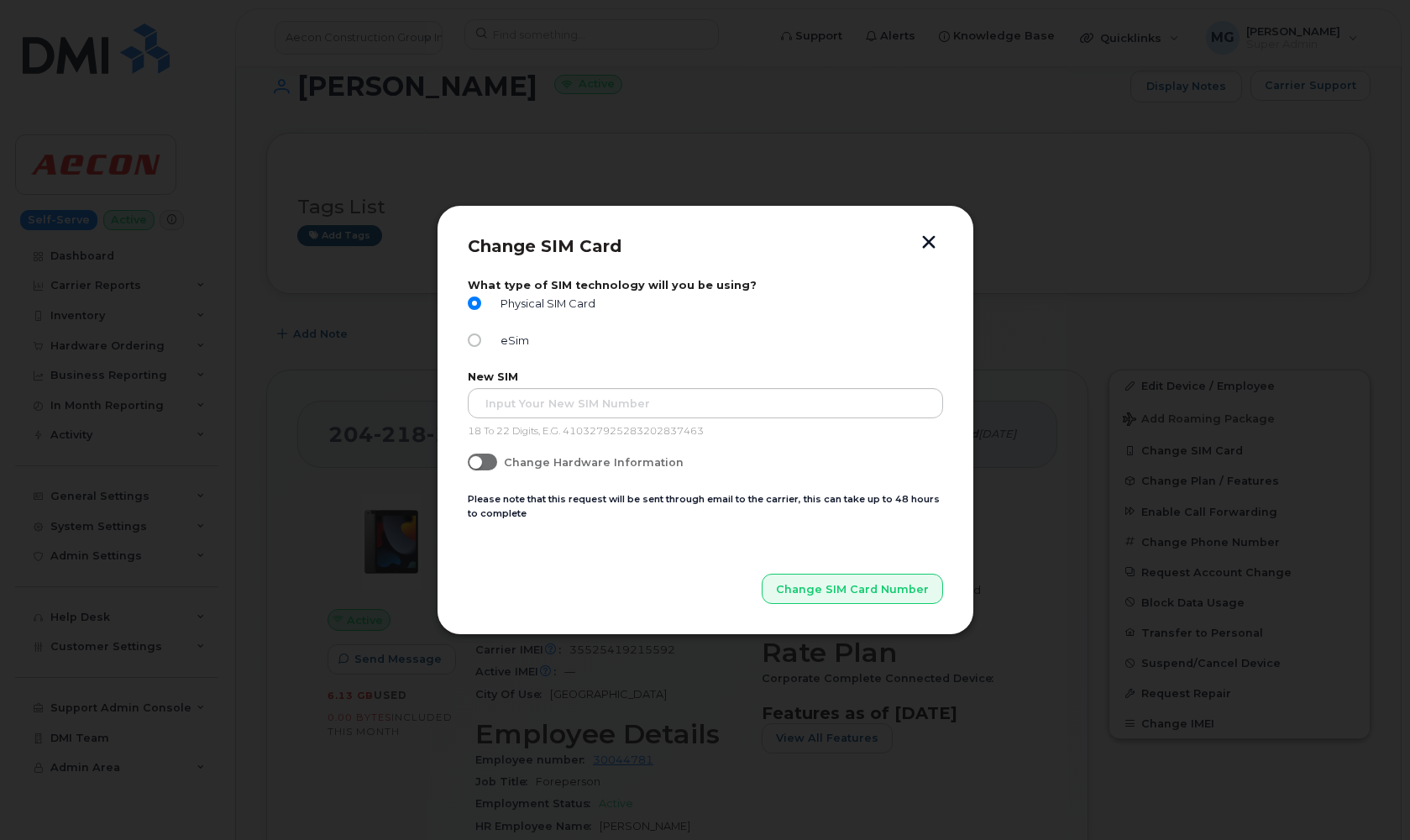
click at [926, 241] on button "button" at bounding box center [928, 244] width 25 height 18
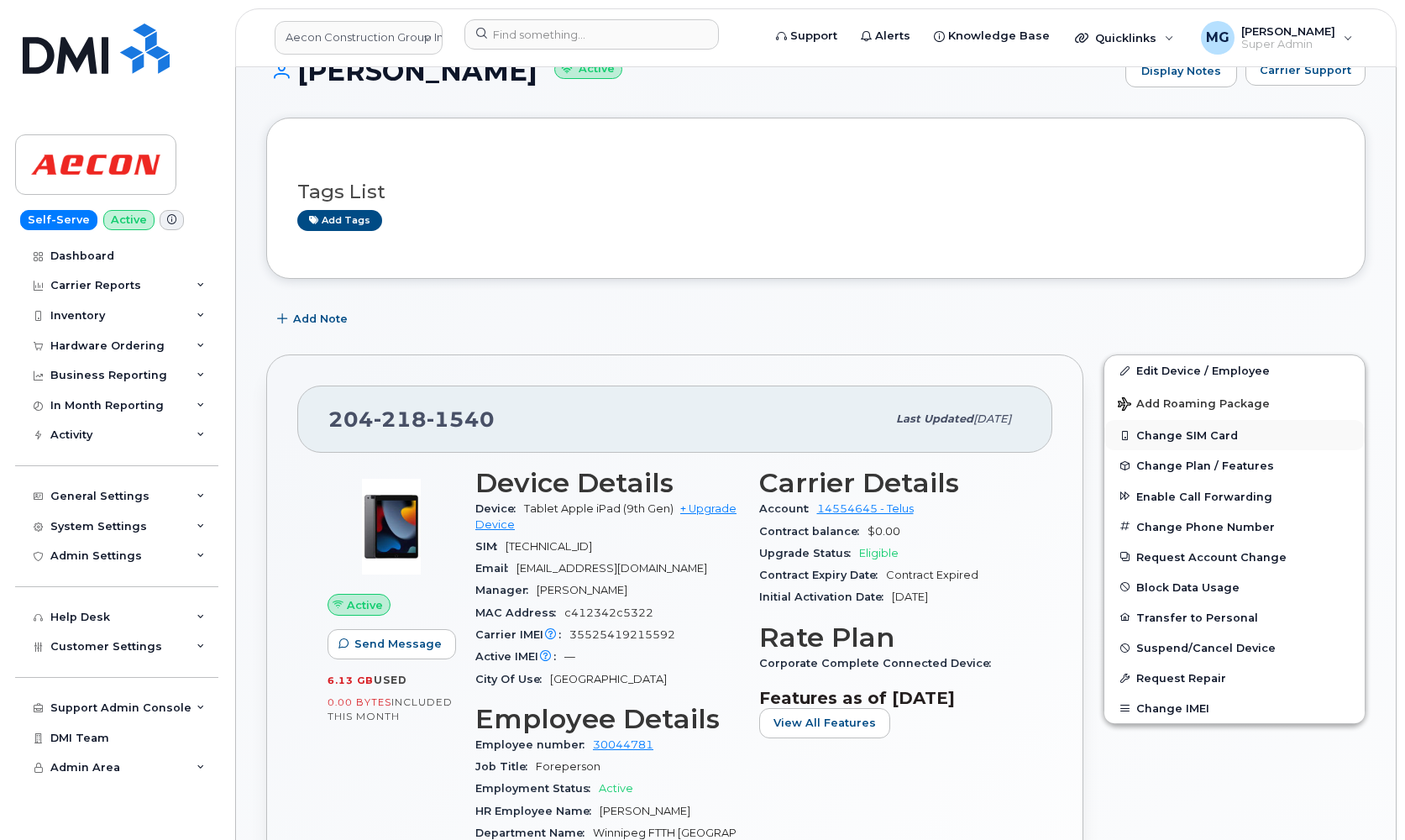
scroll to position [185, 0]
click at [1168, 436] on button "Change SIM Card" at bounding box center [1235, 434] width 260 height 30
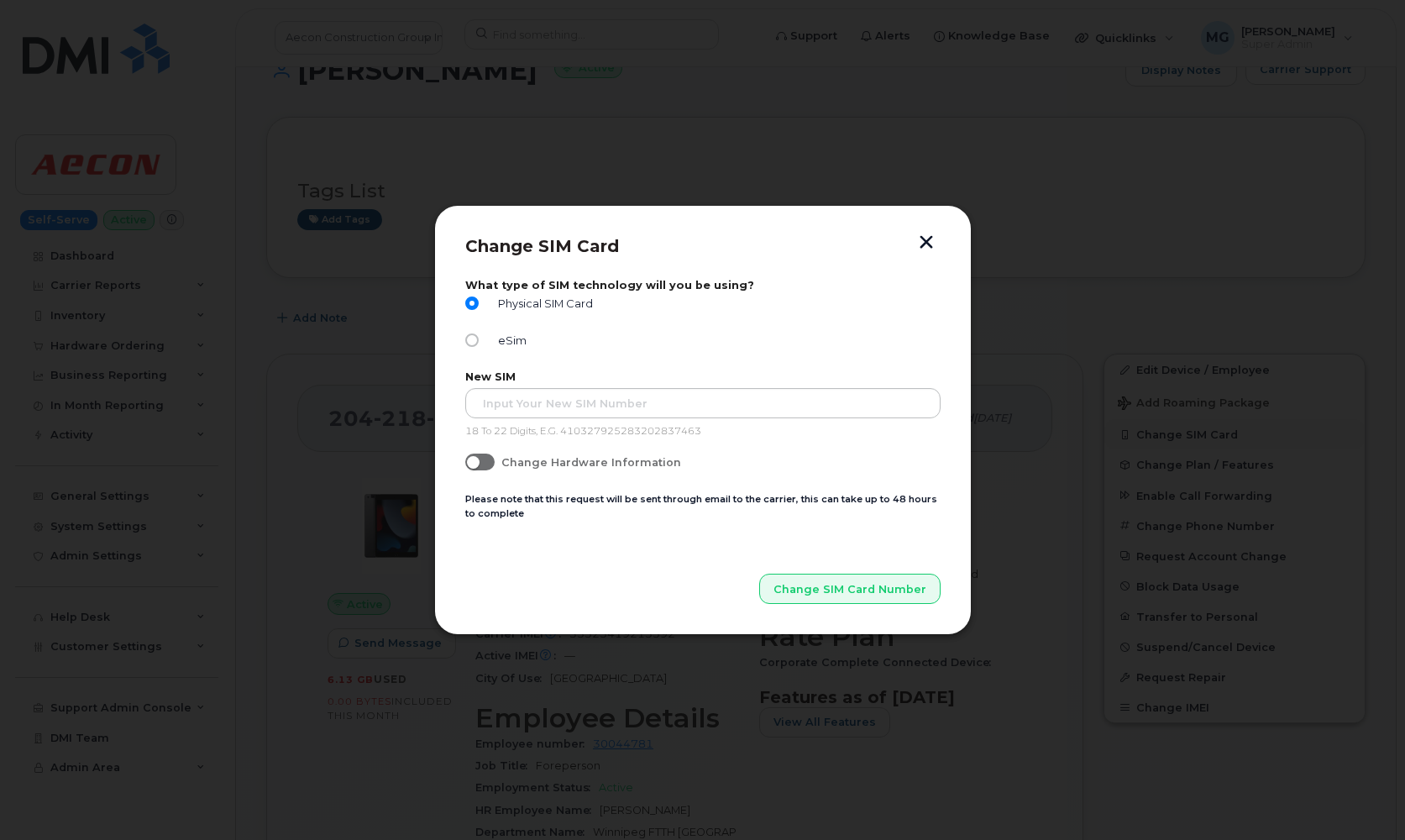
scroll to position [183, 0]
click at [929, 244] on button "button" at bounding box center [928, 244] width 25 height 18
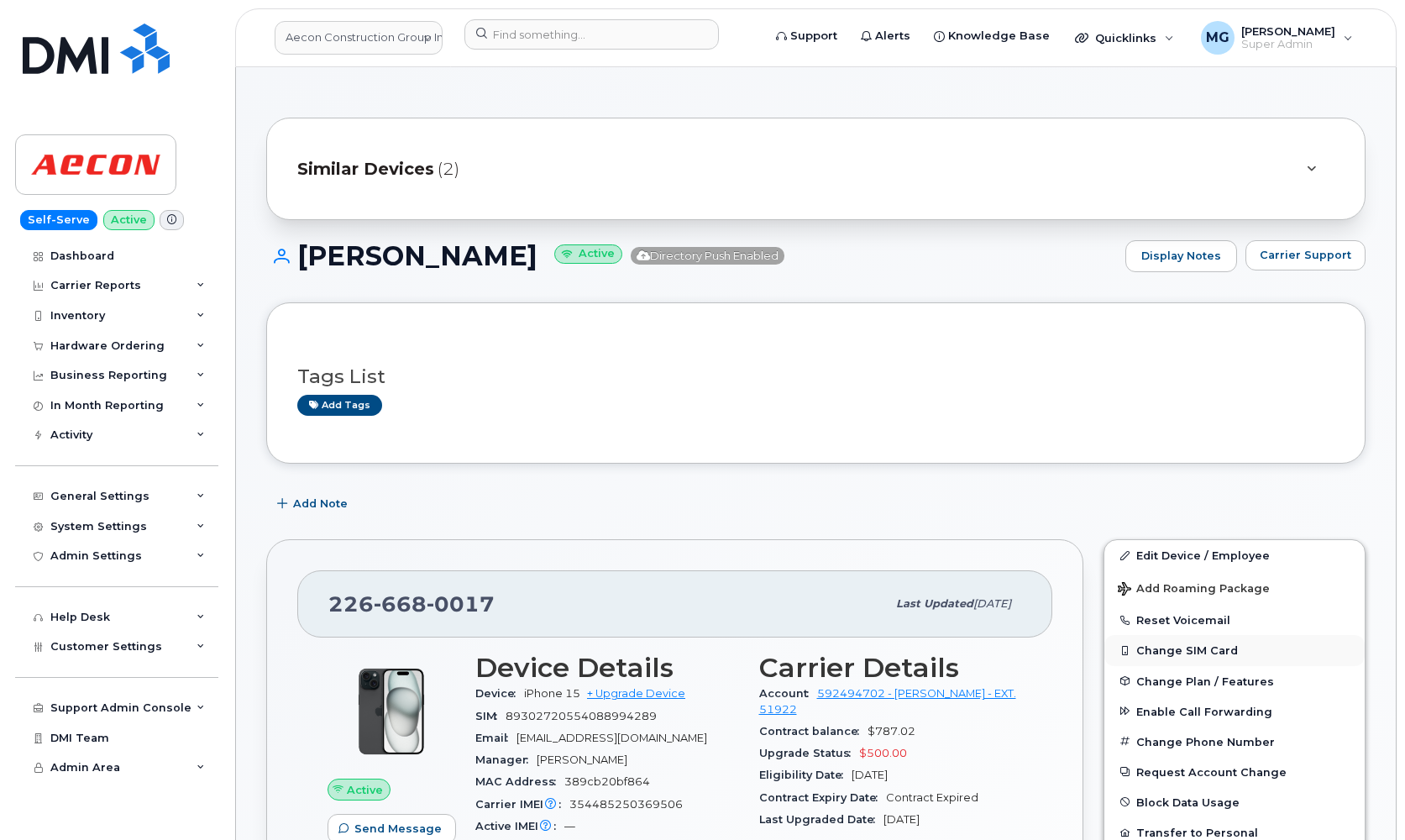
click at [1170, 650] on button "Change SIM Card" at bounding box center [1235, 650] width 260 height 30
